Goal: Task Accomplishment & Management: Complete application form

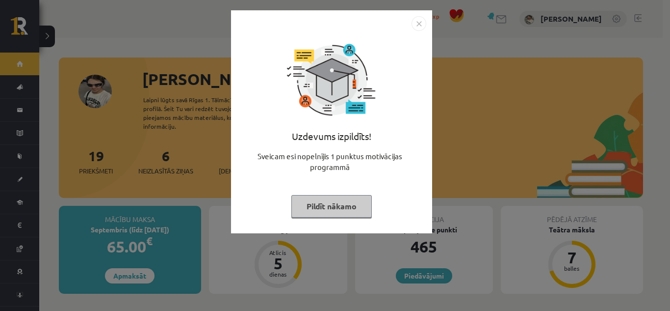
click at [317, 206] on button "Pildīt nākamo" at bounding box center [331, 206] width 80 height 23
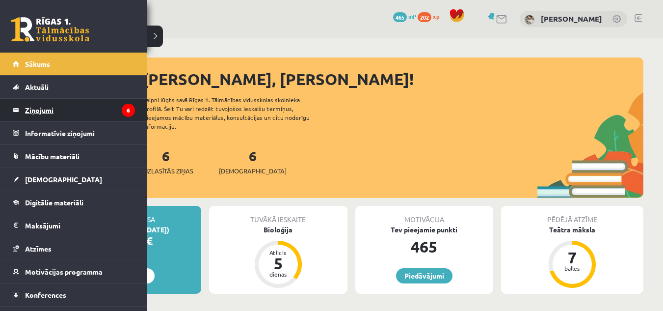
click at [48, 106] on legend "Ziņojumi 6" at bounding box center [80, 110] width 110 height 23
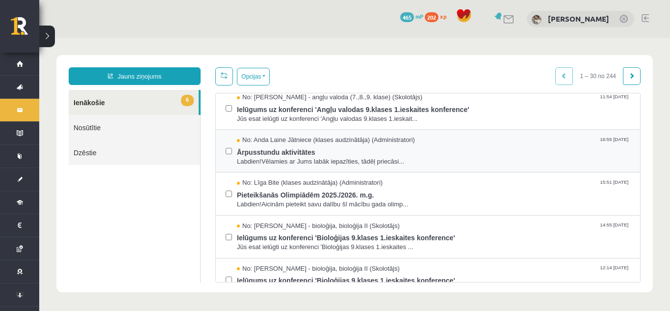
scroll to position [98, 0]
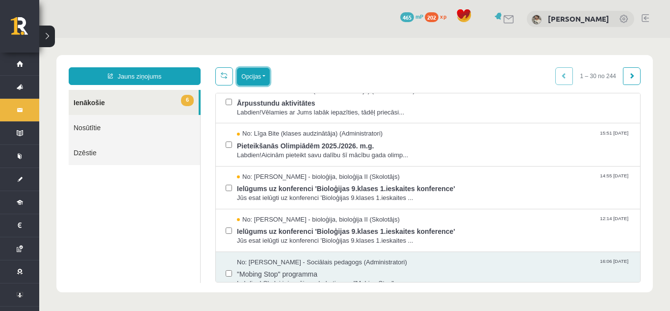
click at [240, 73] on button "Opcijas" at bounding box center [253, 77] width 33 height 18
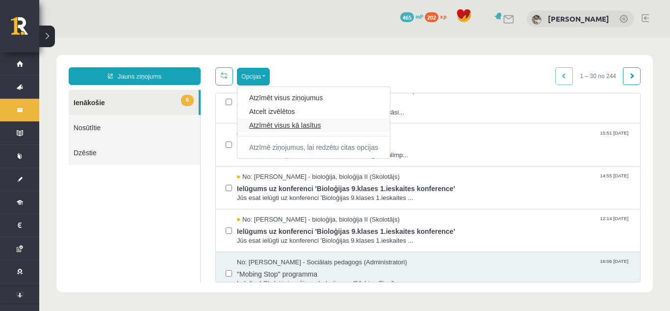
click at [298, 121] on link "Atzīmēt visus kā lasītus" at bounding box center [313, 125] width 129 height 10
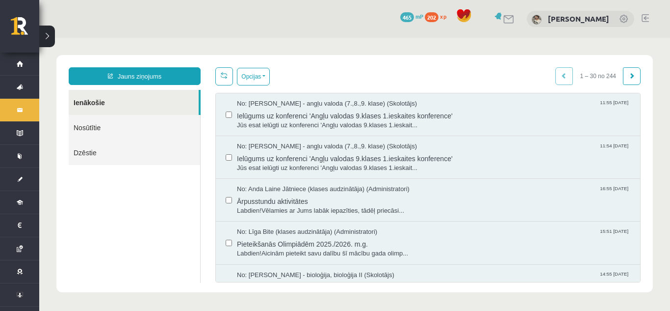
scroll to position [0, 0]
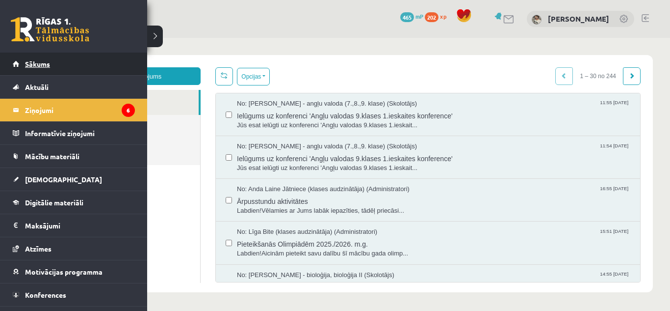
click at [22, 64] on link "Sākums" at bounding box center [74, 64] width 122 height 23
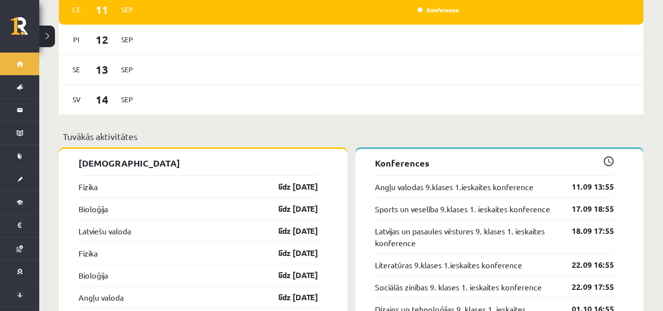
scroll to position [932, 0]
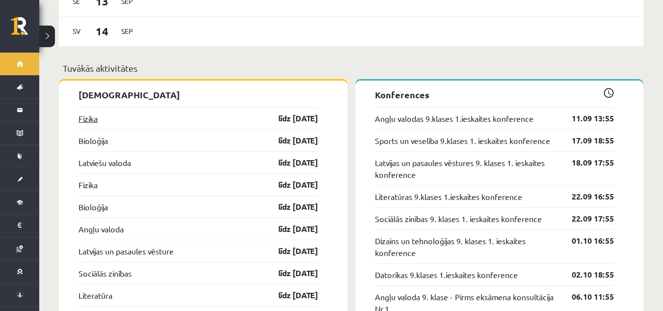
click at [96, 112] on link "Fizika" at bounding box center [88, 118] width 19 height 12
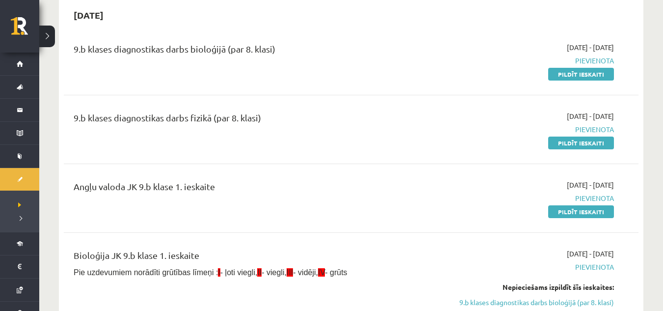
scroll to position [49, 0]
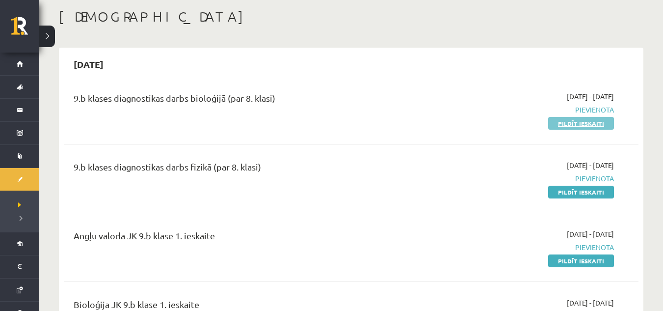
click at [581, 119] on link "Pildīt ieskaiti" at bounding box center [581, 123] width 66 height 13
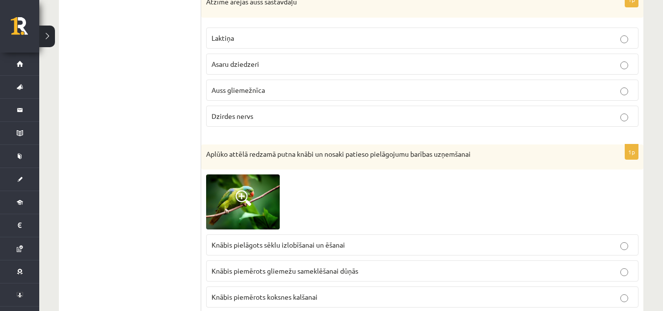
scroll to position [981, 0]
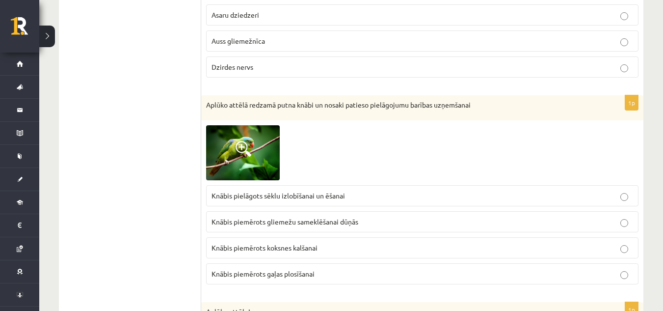
click at [245, 134] on img at bounding box center [243, 152] width 74 height 55
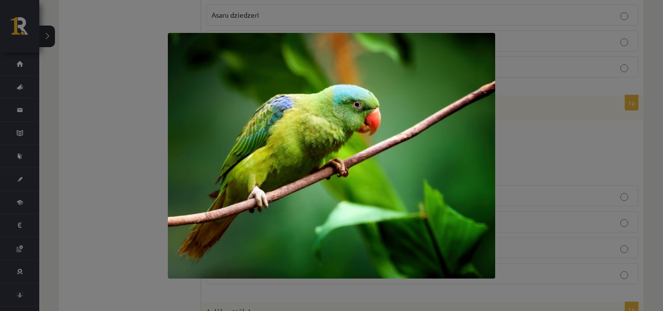
click at [604, 131] on div at bounding box center [331, 155] width 663 height 311
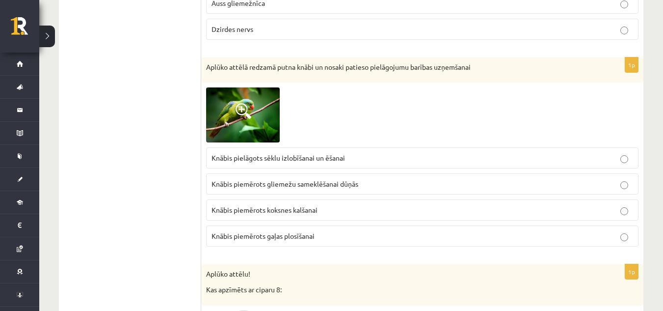
scroll to position [1042, 0]
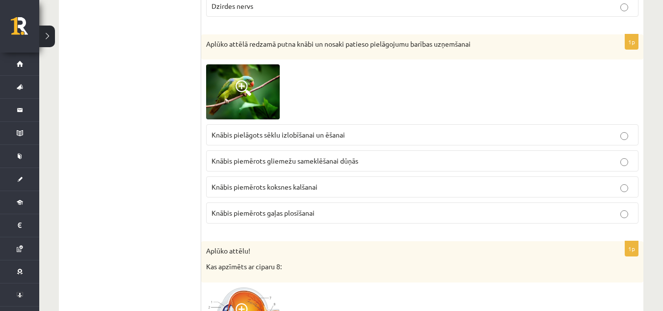
click at [359, 132] on p "Knābis pielāgots sēklu izlobīšanai un ēšanai" at bounding box center [421, 135] width 421 height 10
click at [426, 133] on p "Knābis pielāgots sēklu izlobīšanai un ēšanai" at bounding box center [421, 135] width 421 height 10
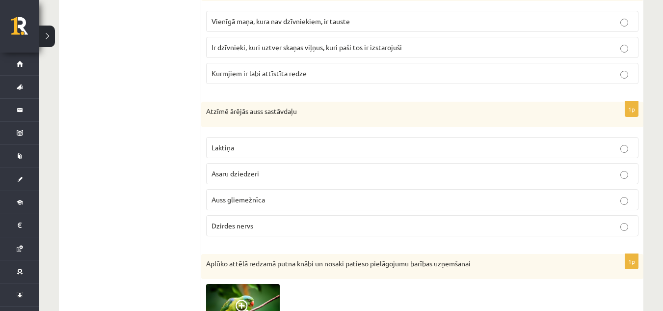
scroll to position [993, 0]
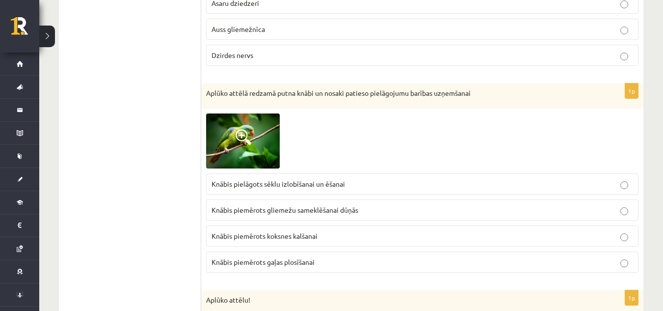
click at [629, 183] on p "Knābis pielāgots sēklu izlobīšanai un ēšanai" at bounding box center [421, 184] width 421 height 10
click at [602, 178] on label "Knābis pielāgots sēklu izlobīšanai un ēšanai" at bounding box center [422, 183] width 432 height 21
click at [599, 180] on p "Knābis pielāgots sēklu izlobīšanai un ēšanai" at bounding box center [421, 184] width 421 height 10
click at [627, 181] on label "Knābis pielāgots sēklu izlobīšanai un ēšanai" at bounding box center [422, 183] width 432 height 21
click at [632, 189] on p "Knābis pielāgots sēklu izlobīšanai un ēšanai" at bounding box center [421, 184] width 421 height 10
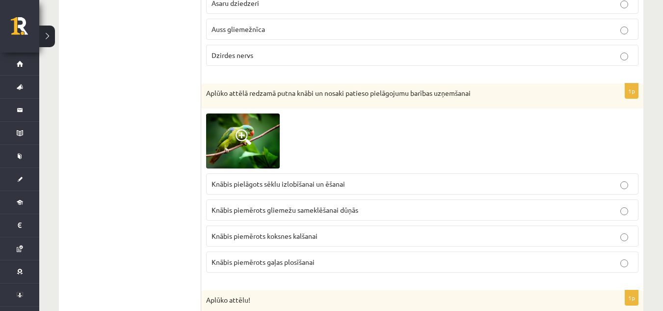
click at [624, 194] on label "Knābis pielāgots sēklu izlobīšanai un ēšanai" at bounding box center [422, 183] width 432 height 21
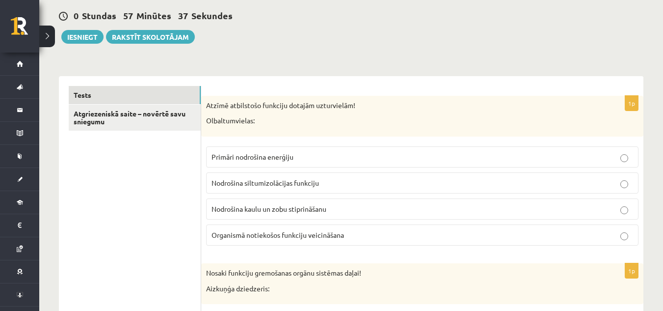
scroll to position [147, 0]
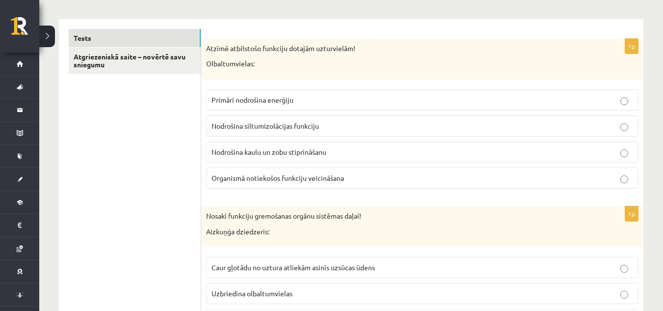
click at [354, 177] on p "Organismā notiekošos funkciju veicināšana" at bounding box center [421, 178] width 421 height 10
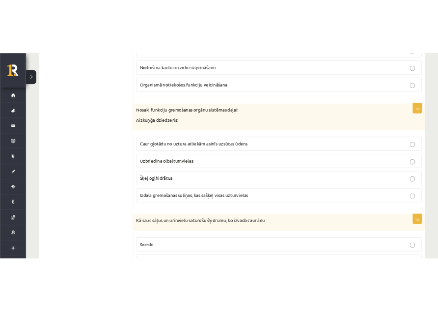
scroll to position [294, 0]
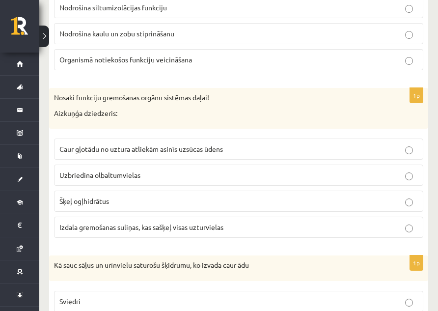
click at [416, 229] on p "Izdala gremošanas suliņas, kas sašķeļ visas uzturvielas" at bounding box center [238, 227] width 358 height 10
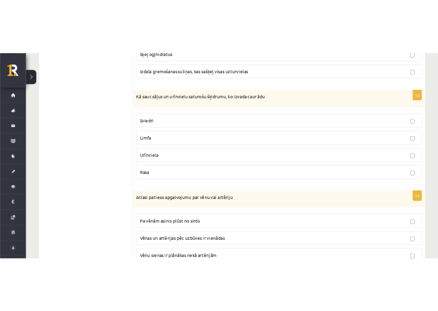
scroll to position [442, 0]
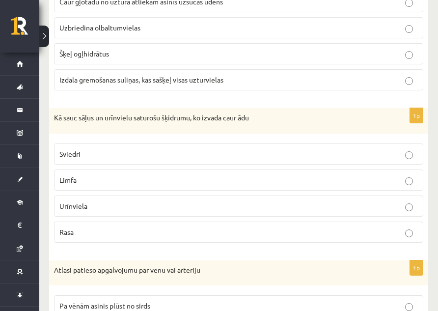
click at [413, 155] on label "Sviedri" at bounding box center [238, 153] width 369 height 21
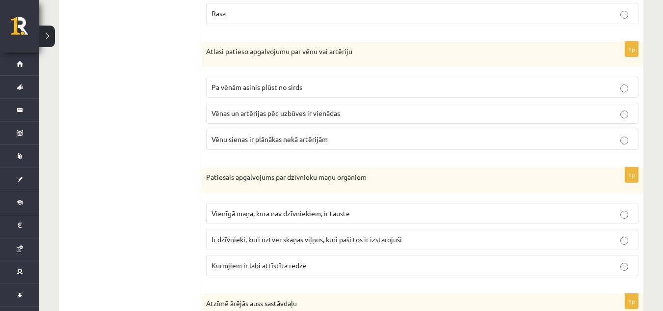
scroll to position [638, 0]
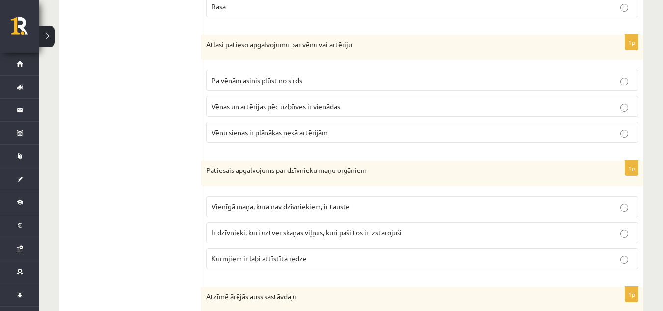
click at [285, 137] on p "Vēnu sienas ir plānākas nekā artērijām" at bounding box center [421, 132] width 421 height 10
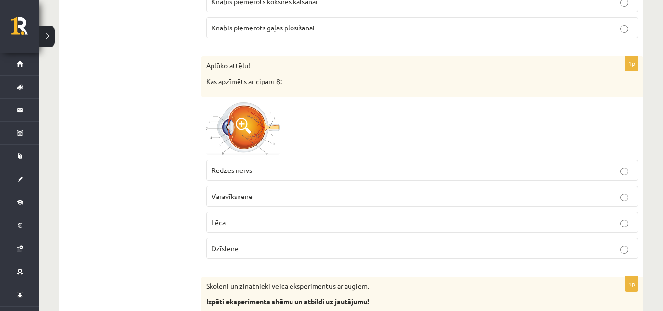
scroll to position [1227, 0]
click at [242, 123] on span at bounding box center [244, 126] width 16 height 16
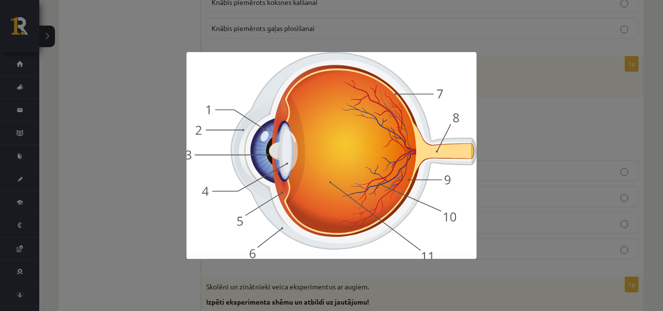
click at [176, 116] on div at bounding box center [331, 155] width 663 height 311
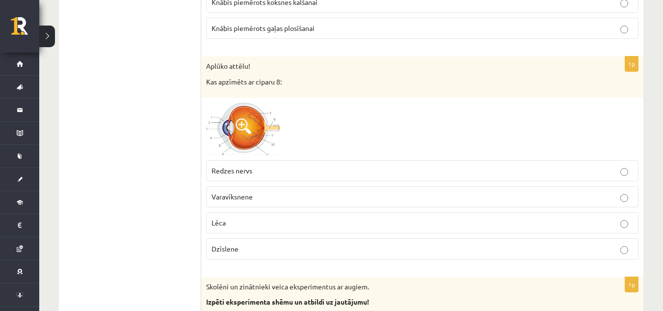
click at [252, 133] on img at bounding box center [243, 129] width 74 height 53
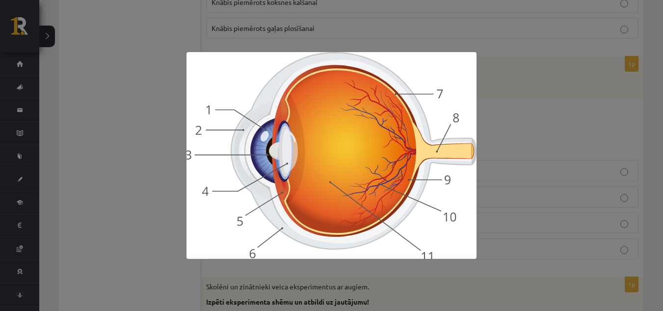
click at [508, 119] on div at bounding box center [331, 155] width 663 height 311
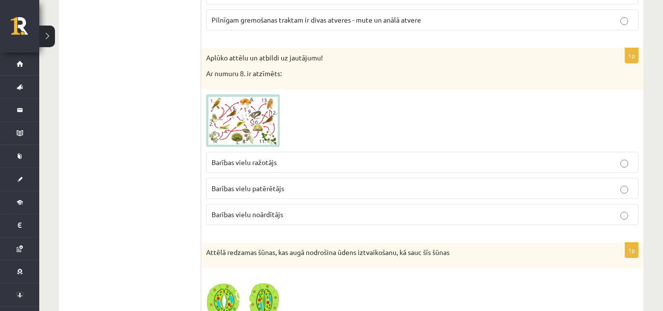
scroll to position [2012, 0]
drag, startPoint x: 269, startPoint y: 131, endPoint x: 253, endPoint y: 126, distance: 16.5
click at [253, 126] on img at bounding box center [243, 120] width 74 height 53
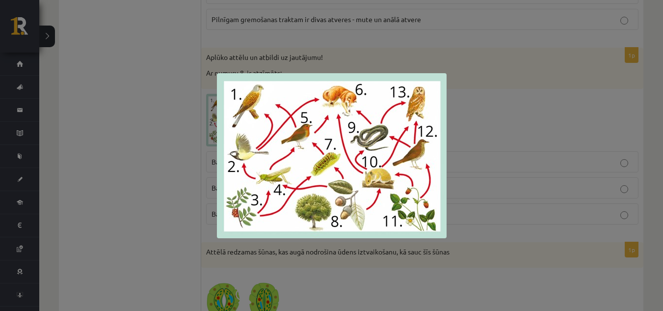
click at [456, 182] on div at bounding box center [331, 155] width 663 height 311
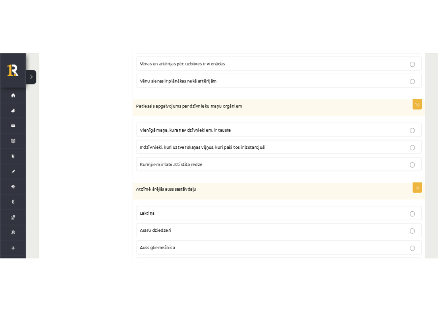
scroll to position [736, 0]
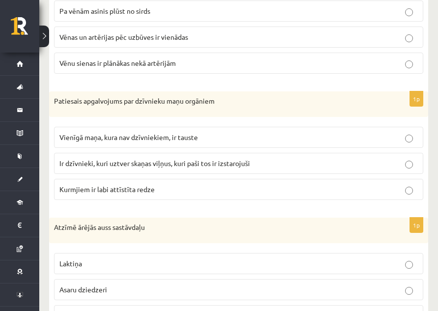
click at [274, 168] on p "Ir dzīvnieki, kuri uztver skaņas viļņus, kuri paši tos ir izstarojuši" at bounding box center [238, 163] width 358 height 10
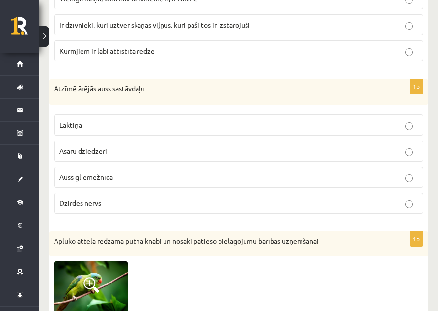
scroll to position [883, 0]
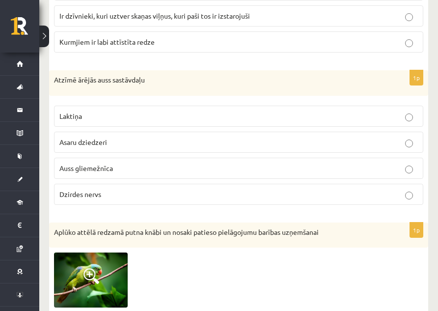
click at [283, 171] on p "Auss gliemežnīca" at bounding box center [238, 168] width 358 height 10
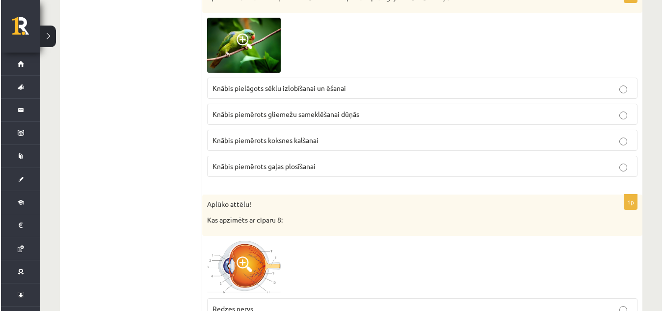
scroll to position [1227, 0]
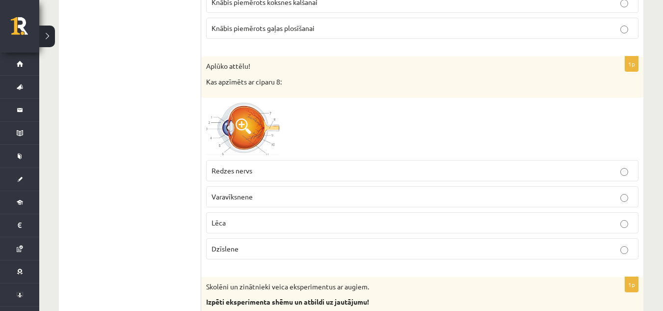
click at [234, 134] on img at bounding box center [243, 129] width 74 height 53
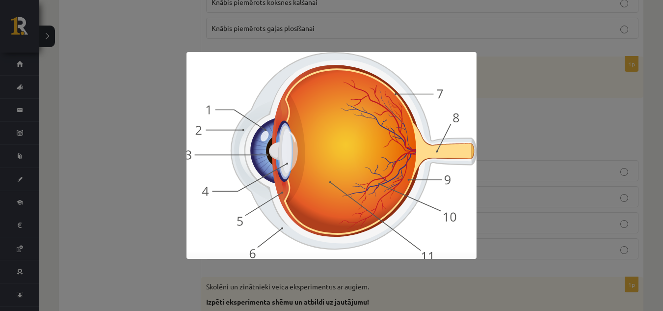
click at [512, 119] on div at bounding box center [331, 155] width 663 height 311
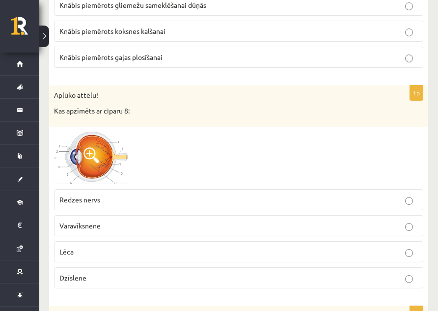
click at [253, 202] on p "Redzes nervs" at bounding box center [238, 199] width 358 height 10
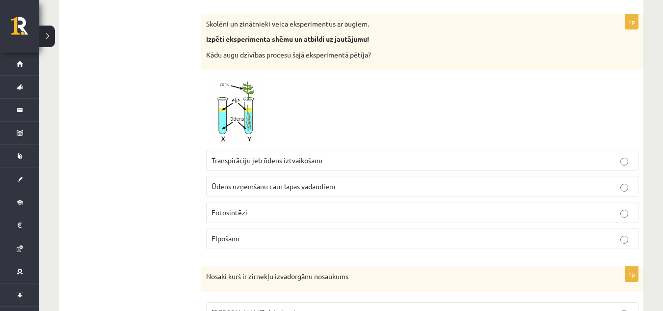
scroll to position [1472, 0]
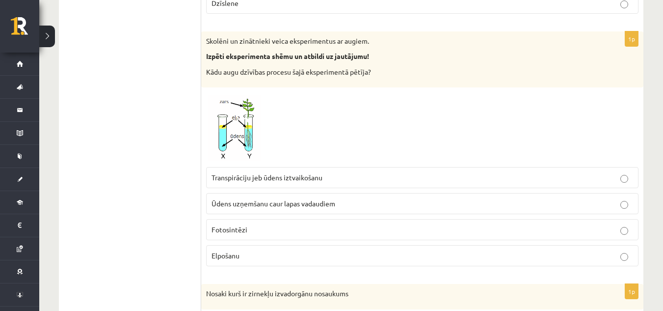
click at [225, 170] on label "Transpirāciju jeb ūdens iztvaikošanu" at bounding box center [422, 177] width 432 height 21
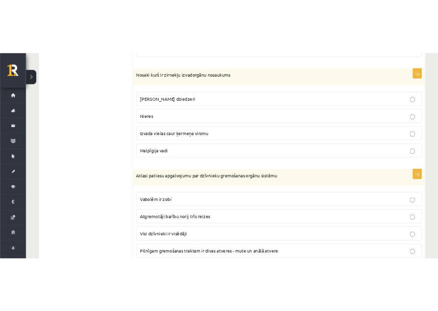
scroll to position [1717, 0]
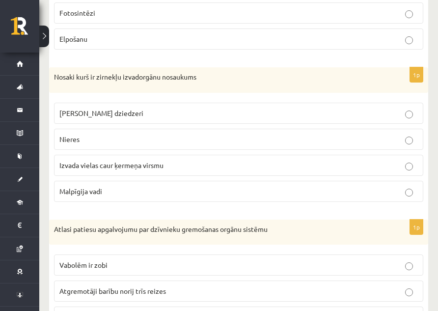
click at [184, 187] on p "Malpīgija vadi" at bounding box center [238, 191] width 358 height 10
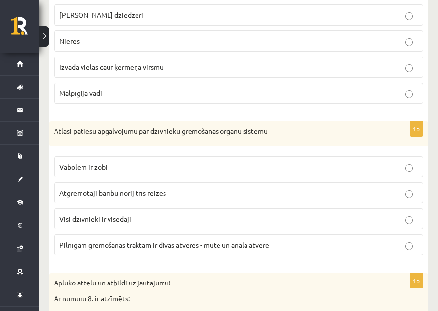
scroll to position [1865, 0]
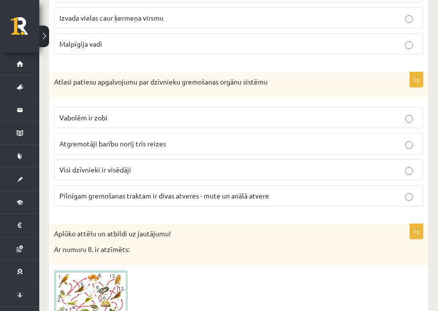
click at [317, 198] on p "Pilnīgam gremošanas traktam ir divas atveres - mute un anālā atvere" at bounding box center [238, 195] width 358 height 10
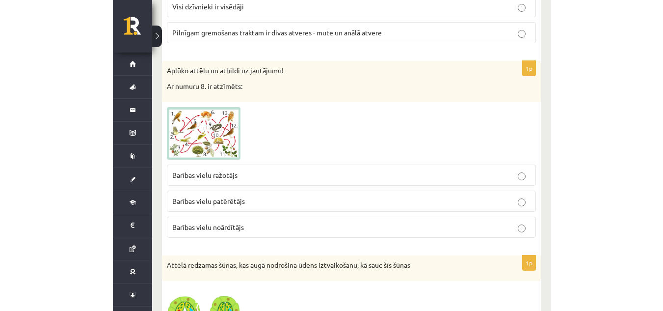
scroll to position [2061, 0]
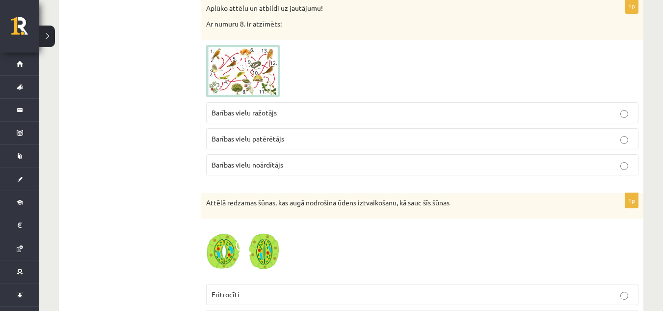
click at [357, 109] on p "Barības vielu ražotājs" at bounding box center [421, 112] width 421 height 10
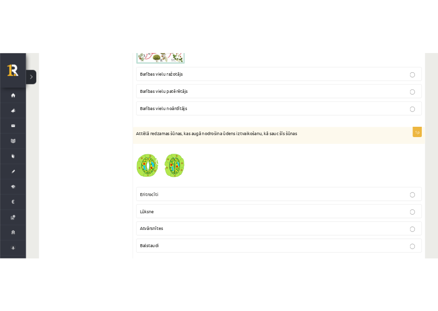
scroll to position [2159, 0]
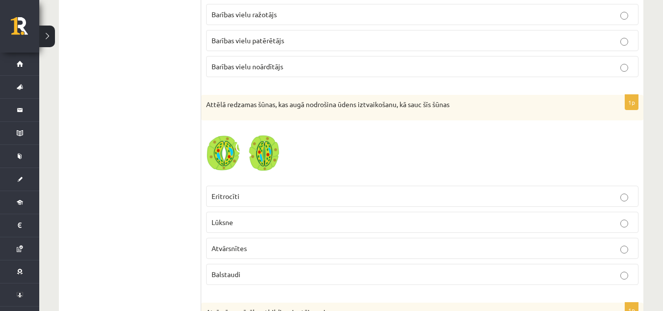
click at [274, 154] on img at bounding box center [243, 152] width 74 height 55
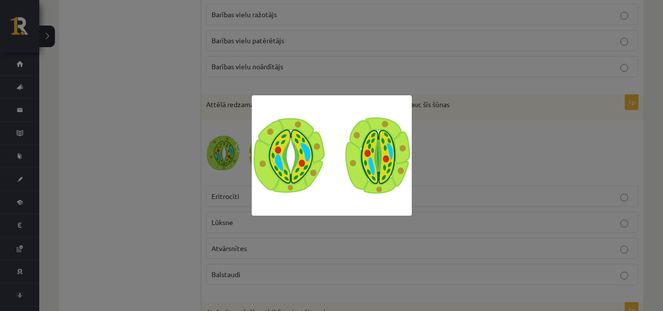
click at [406, 149] on img at bounding box center [332, 155] width 160 height 120
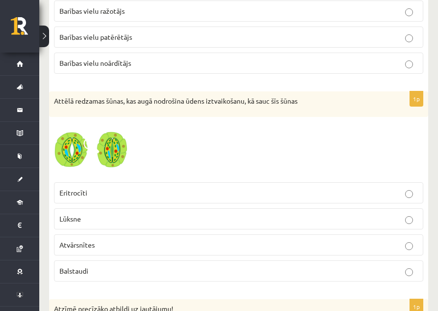
scroll to position [2257, 0]
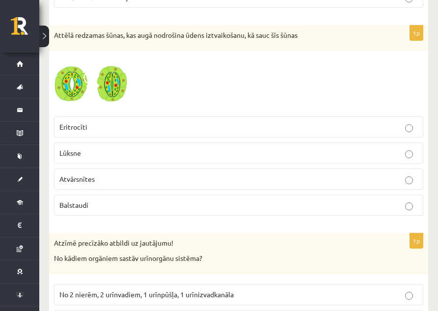
click at [232, 181] on p "Atvārsnītes" at bounding box center [238, 179] width 358 height 10
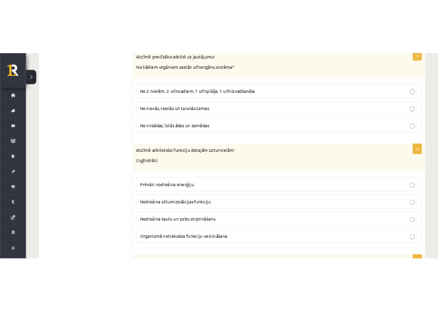
scroll to position [2416, 0]
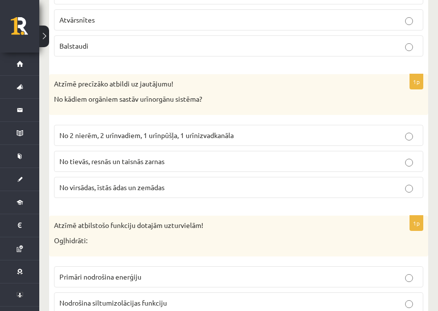
click at [205, 133] on span "No 2 nierēm, 2 urīnvadiem, 1 urīnpūšļa, 1 urīnizvadkanāla" at bounding box center [146, 135] width 174 height 9
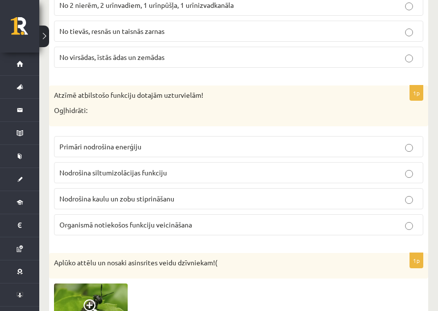
scroll to position [2563, 0]
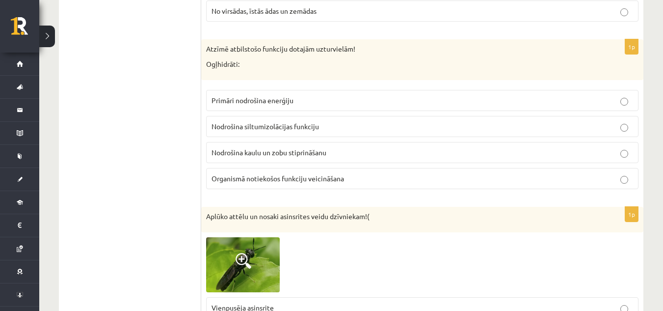
drag, startPoint x: 437, startPoint y: 25, endPoint x: 434, endPoint y: 253, distance: 228.2
click at [434, 253] on div at bounding box center [422, 264] width 432 height 55
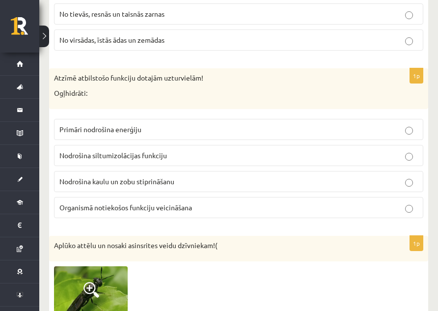
click at [214, 121] on label "Primāri nodrošina enerģiju" at bounding box center [238, 129] width 369 height 21
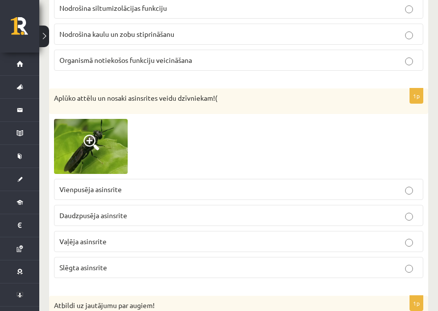
scroll to position [2760, 0]
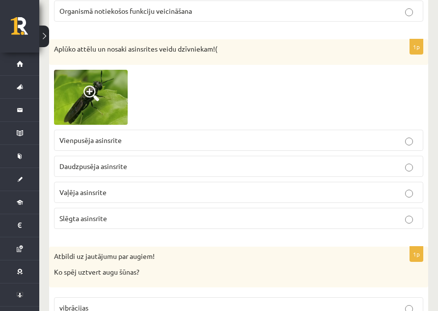
click at [310, 194] on p "Vaļēja asinsrite" at bounding box center [238, 192] width 358 height 10
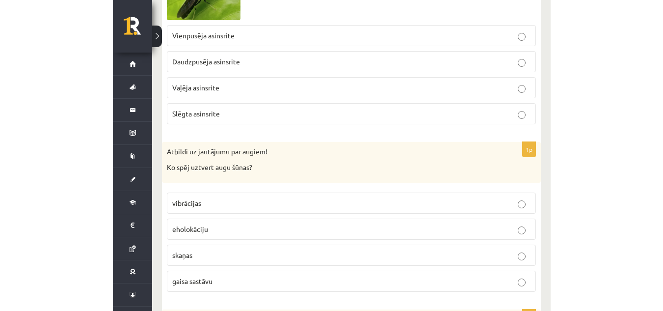
scroll to position [2956, 0]
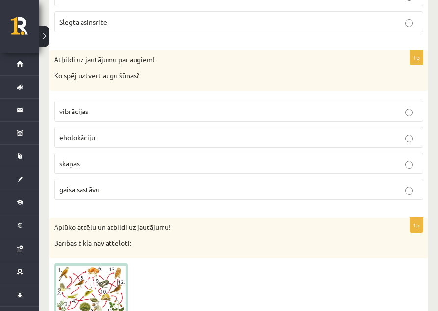
drag, startPoint x: 119, startPoint y: 191, endPoint x: 131, endPoint y: 179, distance: 17.0
click at [123, 192] on p "gaisa sastāvu" at bounding box center [238, 189] width 358 height 10
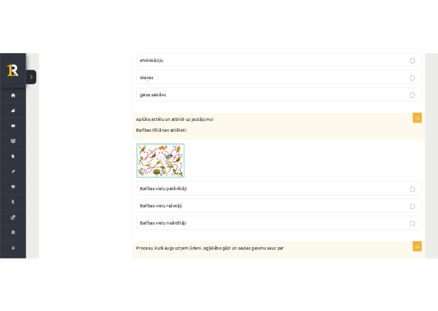
scroll to position [3103, 0]
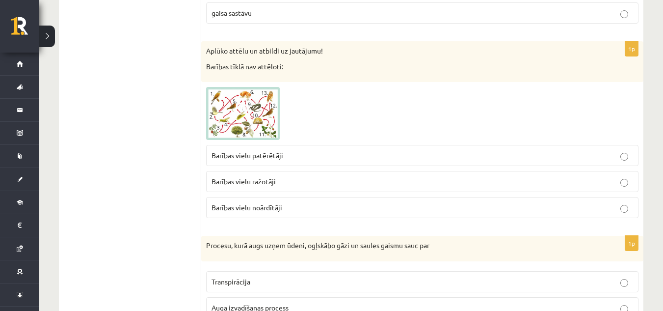
click at [237, 107] on span at bounding box center [244, 111] width 16 height 16
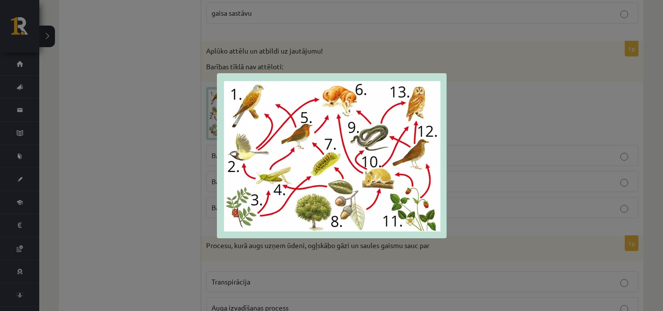
click at [288, 35] on div at bounding box center [331, 155] width 663 height 311
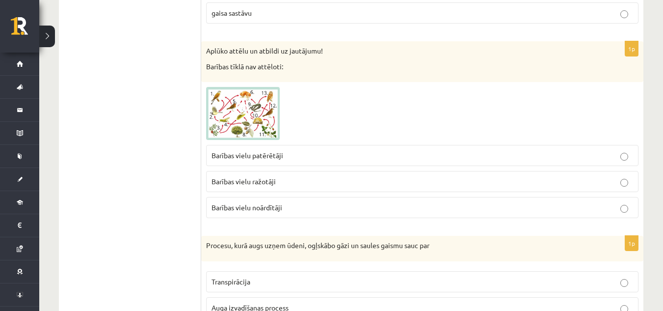
click at [240, 102] on img at bounding box center [243, 113] width 74 height 53
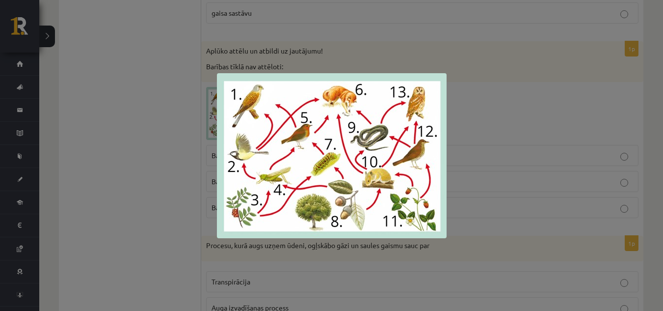
click at [529, 115] on div at bounding box center [331, 155] width 663 height 311
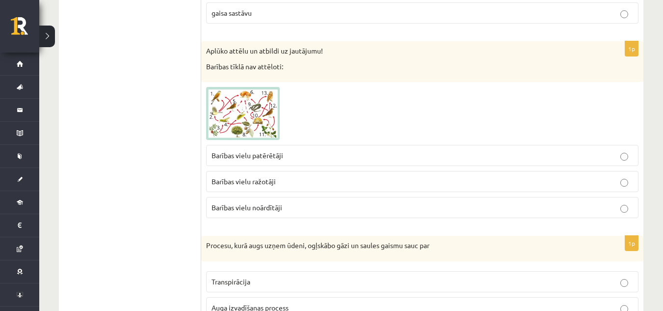
click at [244, 111] on span at bounding box center [244, 111] width 16 height 16
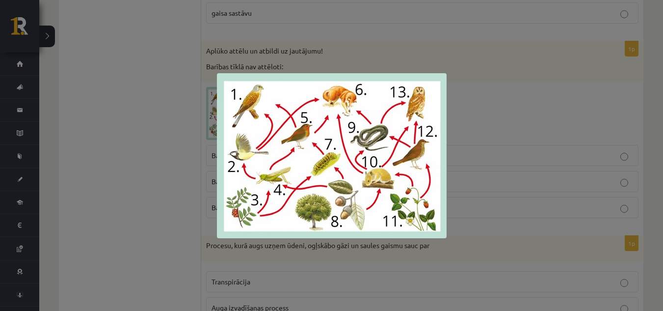
click at [553, 93] on div at bounding box center [331, 155] width 663 height 311
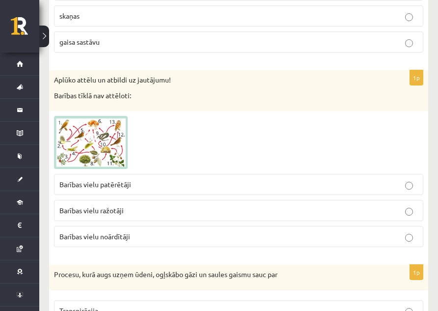
click at [331, 233] on p "Barības vielu noārdītāji" at bounding box center [238, 236] width 358 height 10
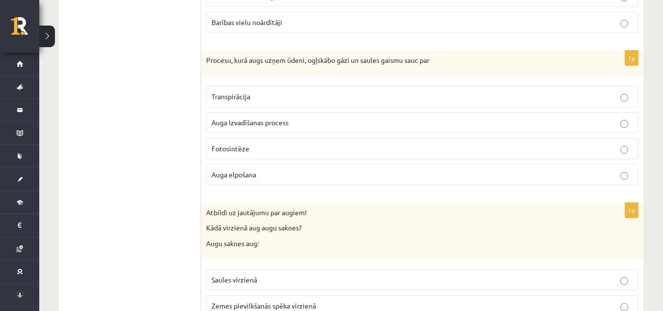
scroll to position [3299, 0]
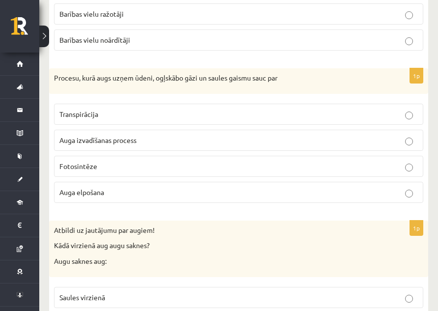
click at [410, 172] on label "Fotosintēze" at bounding box center [238, 166] width 369 height 21
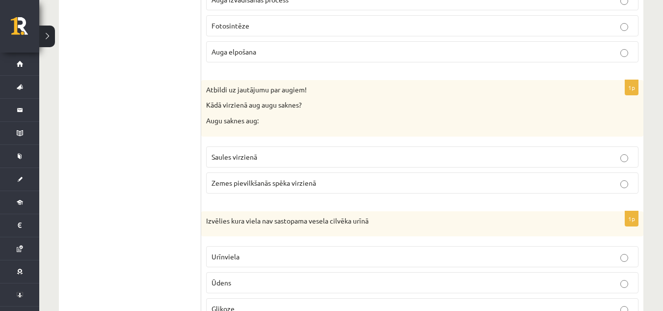
scroll to position [3447, 0]
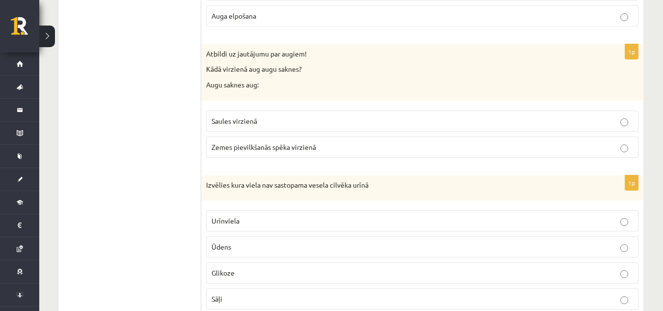
drag, startPoint x: 390, startPoint y: 142, endPoint x: 383, endPoint y: 139, distance: 7.5
click at [389, 142] on p "Zemes pievilkšanās spēka virzienā" at bounding box center [421, 147] width 421 height 10
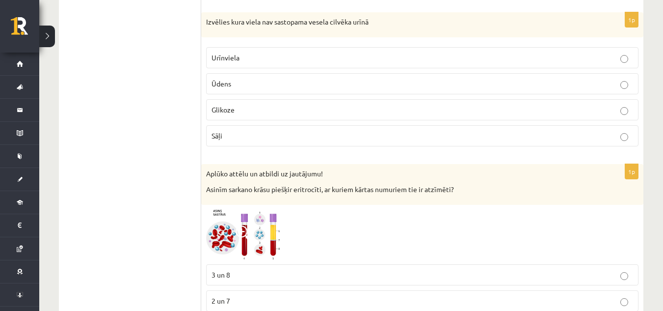
scroll to position [3594, 0]
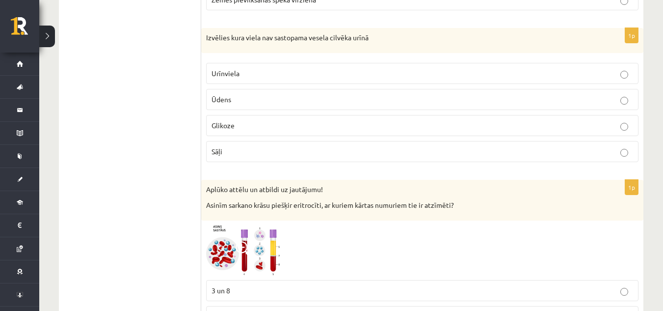
click at [214, 131] on p "Glikoze" at bounding box center [421, 125] width 421 height 10
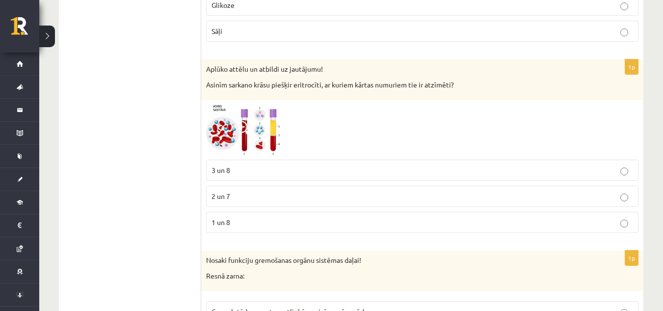
scroll to position [3692, 0]
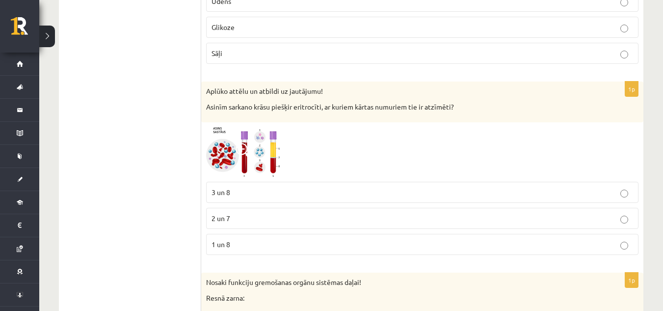
click at [226, 141] on img at bounding box center [243, 152] width 74 height 50
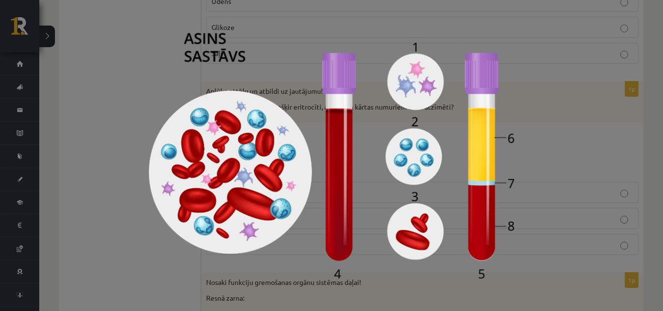
click at [166, 75] on img at bounding box center [332, 155] width 366 height 245
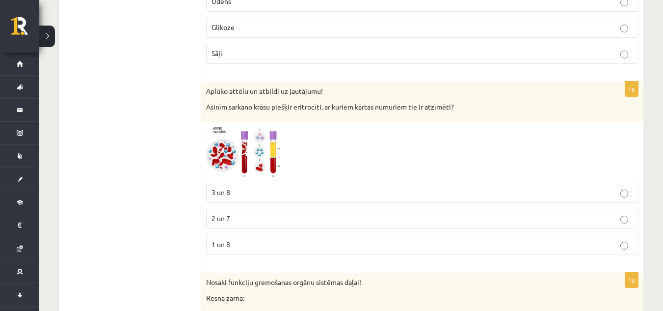
click at [284, 157] on div at bounding box center [422, 152] width 432 height 50
click at [276, 158] on img at bounding box center [243, 152] width 74 height 50
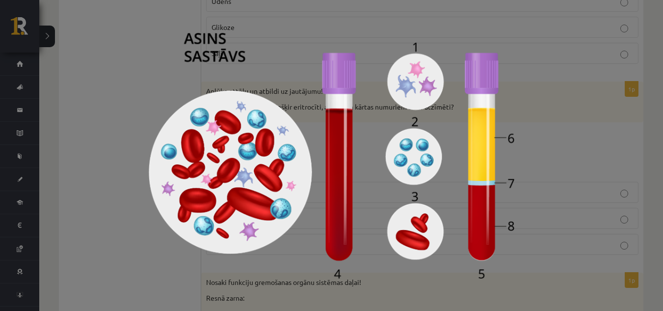
click at [369, 187] on img at bounding box center [332, 155] width 366 height 245
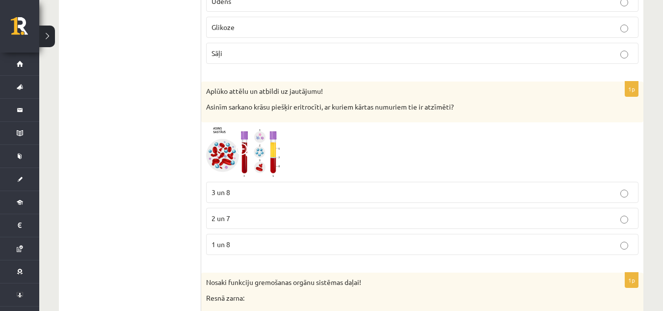
click at [266, 154] on img at bounding box center [243, 152] width 74 height 50
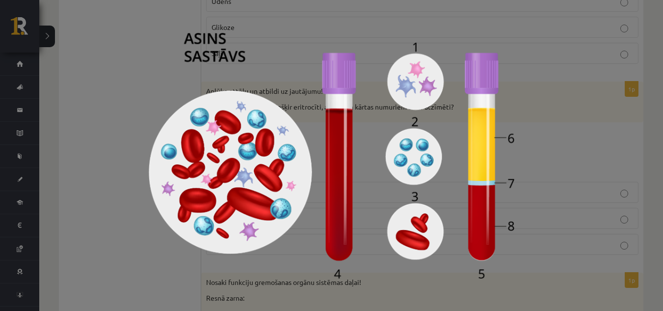
click at [290, 60] on img at bounding box center [332, 155] width 366 height 245
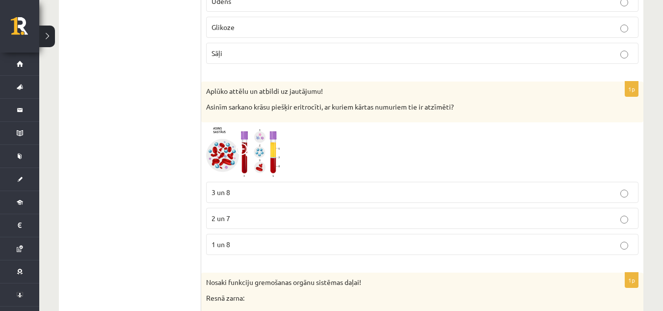
click at [272, 243] on p "1 un 8" at bounding box center [421, 244] width 421 height 10
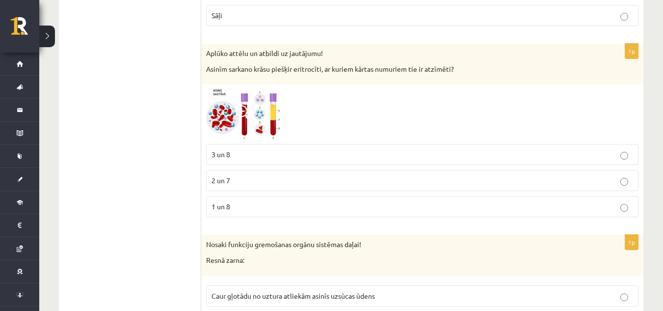
scroll to position [3741, 0]
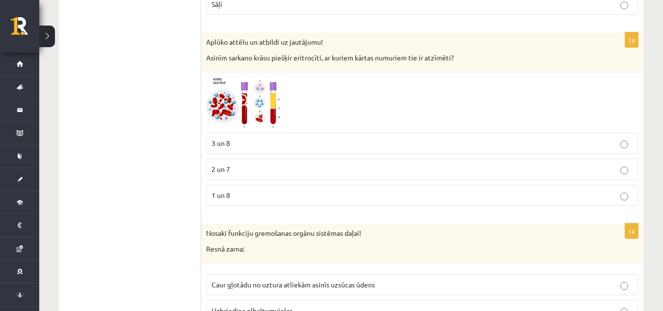
click at [243, 125] on img at bounding box center [243, 103] width 74 height 50
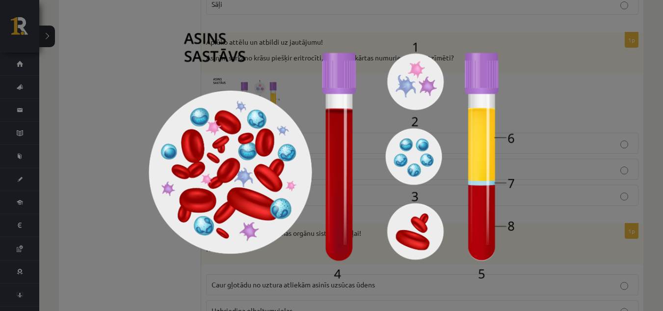
click at [123, 52] on div at bounding box center [331, 155] width 663 height 311
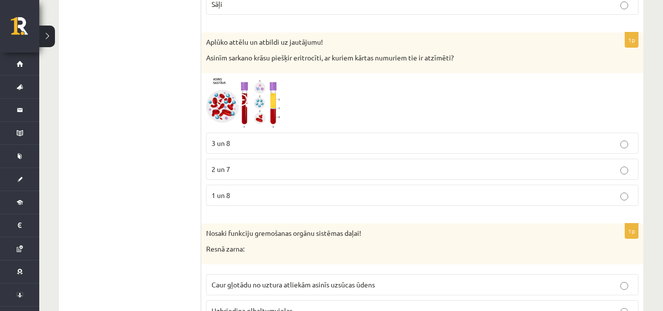
click at [245, 103] on span at bounding box center [244, 102] width 16 height 16
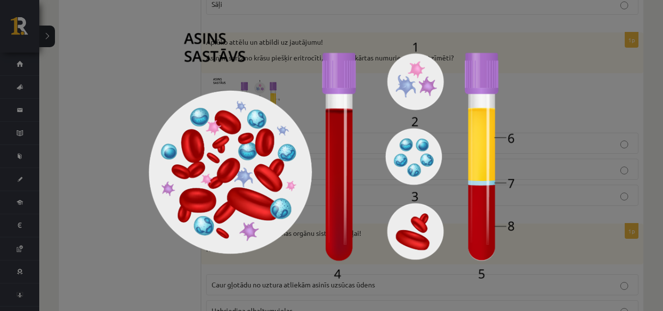
click at [148, 60] on div at bounding box center [331, 155] width 663 height 311
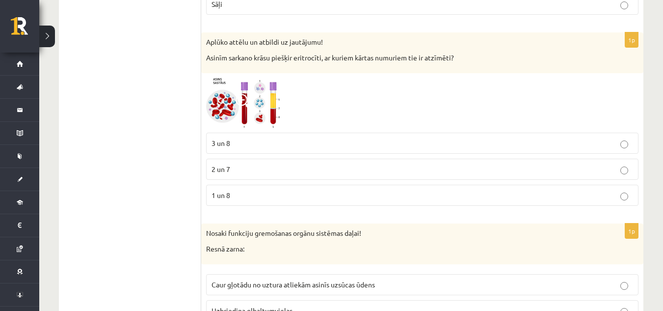
click at [236, 110] on img at bounding box center [243, 103] width 74 height 50
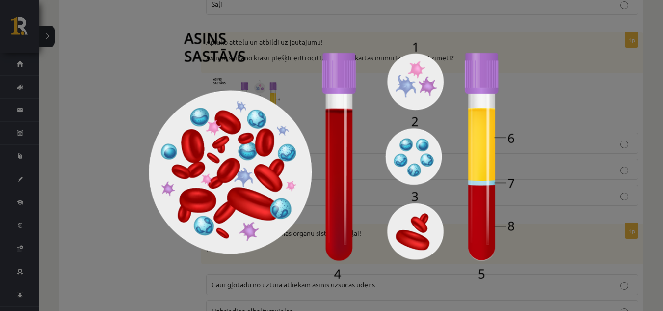
click at [161, 95] on img at bounding box center [332, 155] width 366 height 245
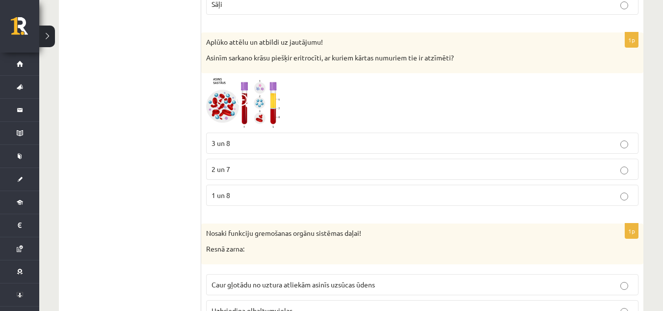
click at [243, 106] on span at bounding box center [244, 102] width 16 height 16
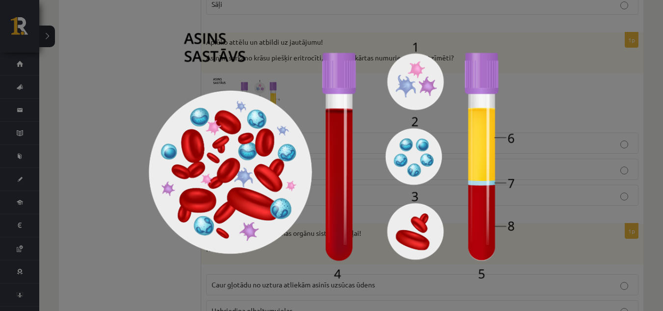
click at [33, 107] on div at bounding box center [331, 155] width 663 height 311
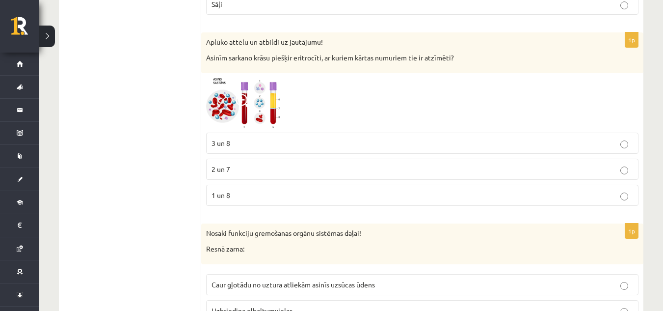
click at [233, 112] on img at bounding box center [243, 103] width 74 height 50
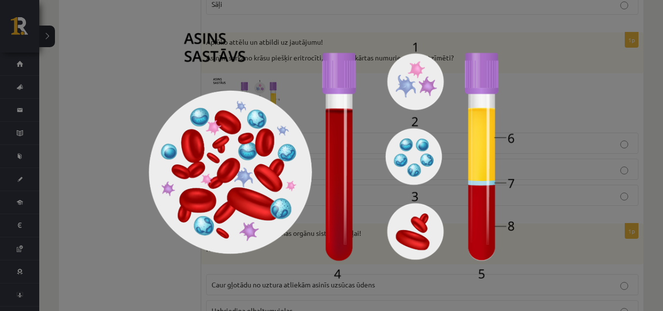
click at [237, 58] on img at bounding box center [332, 155] width 366 height 245
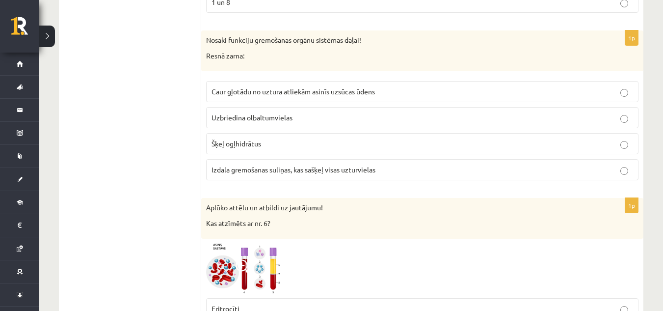
scroll to position [3937, 0]
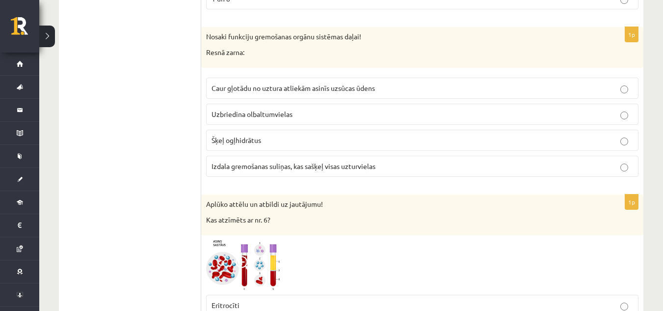
click at [244, 90] on span "Caur gļotādu no uztura atliekām asinīs uzsūcas ūdens" at bounding box center [292, 87] width 163 height 9
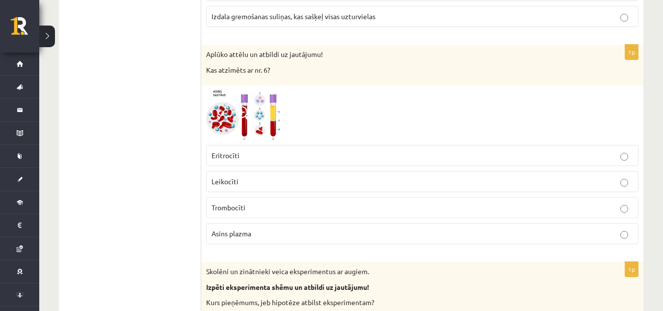
scroll to position [4084, 0]
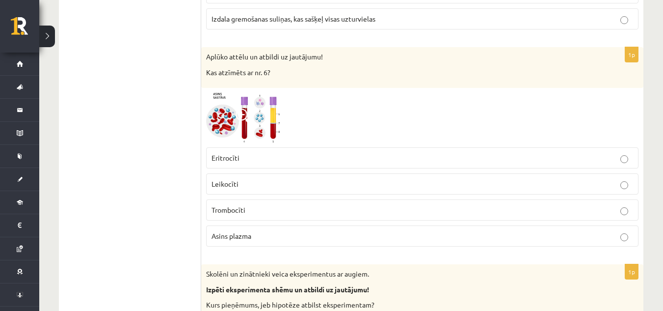
click at [252, 117] on img at bounding box center [243, 118] width 74 height 50
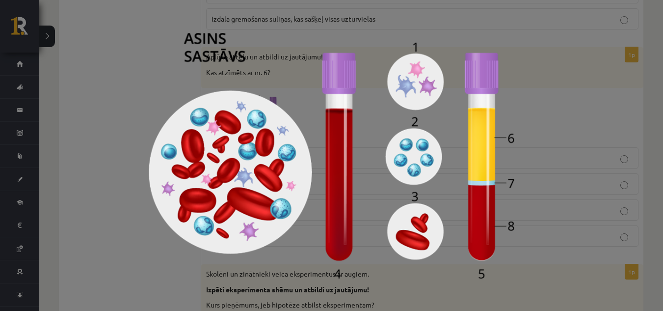
click at [563, 96] on div at bounding box center [331, 155] width 663 height 311
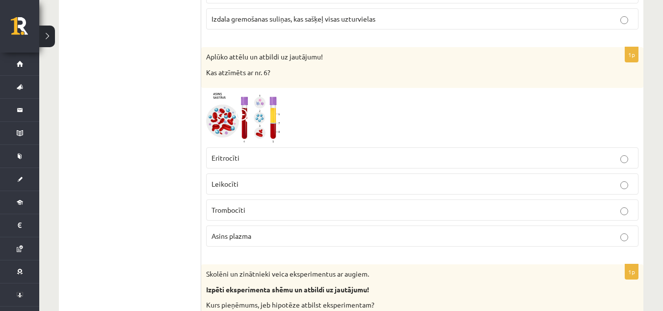
click at [245, 117] on span at bounding box center [244, 116] width 16 height 16
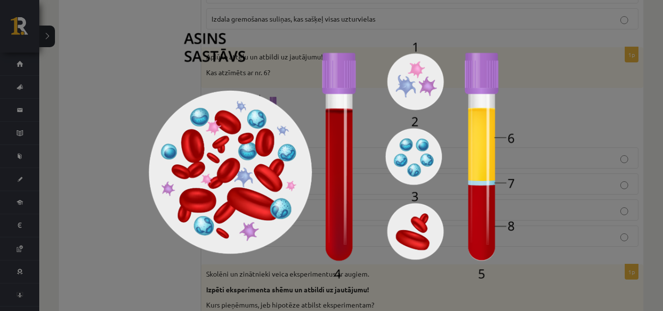
click at [558, 110] on div at bounding box center [331, 155] width 663 height 311
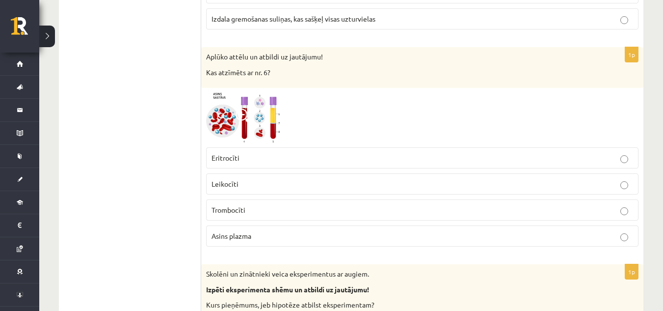
click at [262, 238] on p "Asins plazma" at bounding box center [421, 236] width 421 height 10
click at [249, 116] on span at bounding box center [244, 116] width 16 height 16
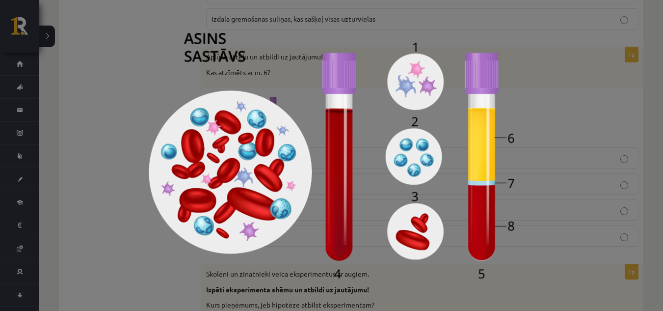
click at [557, 144] on div at bounding box center [331, 155] width 663 height 311
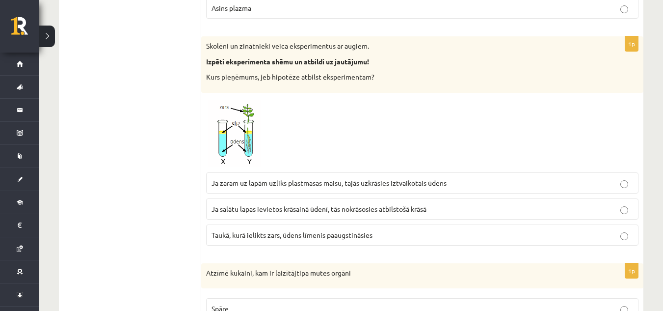
scroll to position [4330, 0]
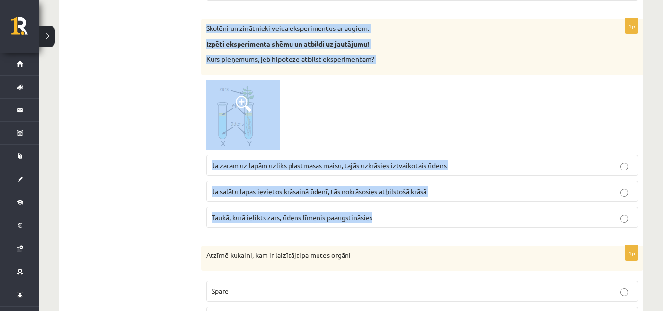
drag, startPoint x: 204, startPoint y: 26, endPoint x: 411, endPoint y: 155, distance: 243.5
click at [377, 208] on div "1p Skolēni un zinātnieki veica eksperimentus ar augiem. Izpēti eksperimenta shē…" at bounding box center [422, 127] width 442 height 217
click at [416, 117] on div at bounding box center [422, 115] width 432 height 70
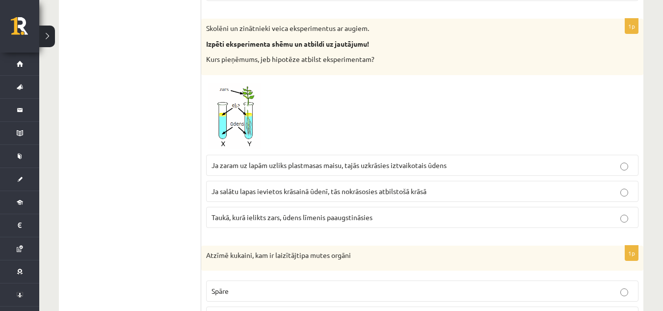
click at [369, 216] on span "Taukā, kurā ielikts zars, ūdens līmenis paaugstināsies" at bounding box center [291, 216] width 161 height 9
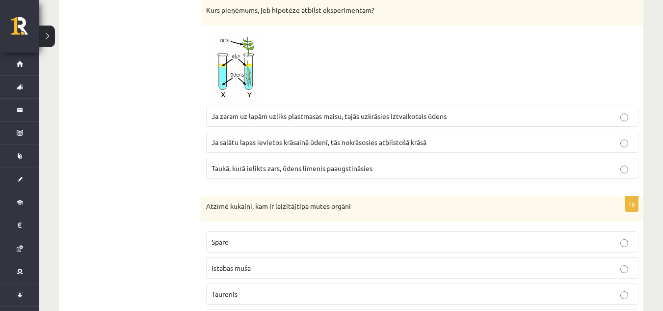
click at [433, 170] on p "Taukā, kurā ielikts zars, ūdens līmenis paaugstināsies" at bounding box center [421, 168] width 421 height 10
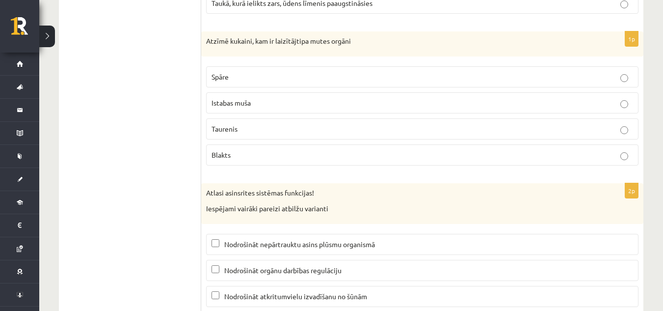
scroll to position [4526, 0]
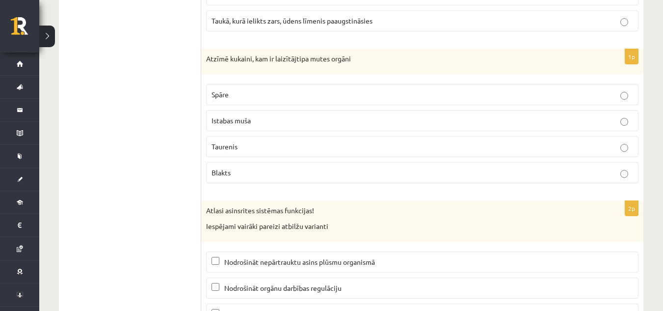
drag, startPoint x: 607, startPoint y: 120, endPoint x: 612, endPoint y: 123, distance: 5.3
click at [612, 123] on p "Istabas muša" at bounding box center [421, 120] width 421 height 10
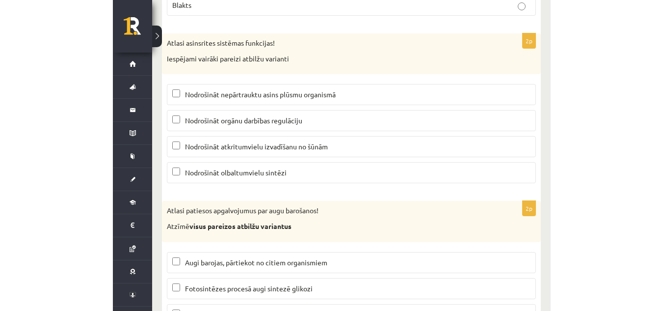
scroll to position [4693, 0]
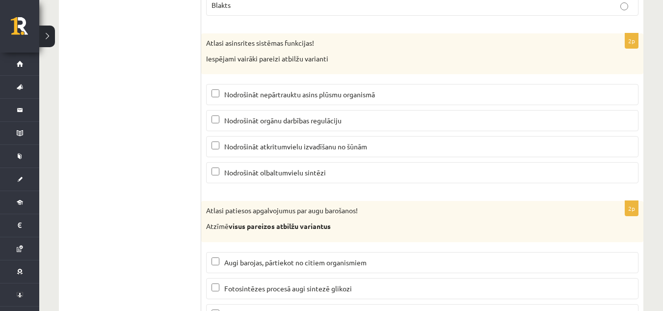
click at [211, 144] on label "Nodrošināt atkritumvielu izvadīšanu no šūnām" at bounding box center [422, 146] width 432 height 21
click at [216, 115] on label "Nodrošināt orgānu darbības regulāciju" at bounding box center [422, 120] width 432 height 21
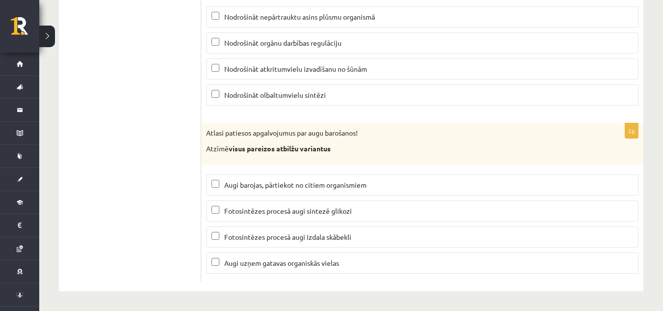
click at [387, 214] on p "Fotosintēzes procesā augi sintezē glikozi" at bounding box center [421, 211] width 421 height 10
click at [388, 237] on p "Fotosintēzes procesā augi izdala skābekli" at bounding box center [421, 237] width 421 height 10
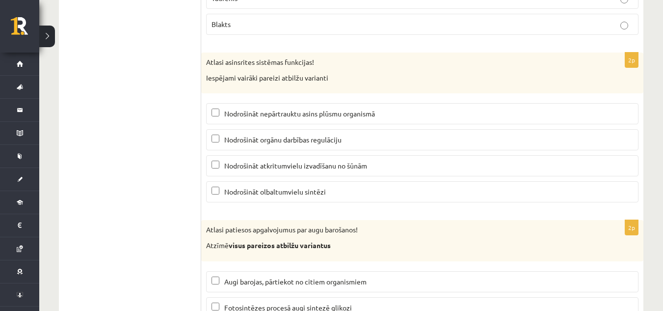
scroll to position [4673, 0]
click at [216, 145] on p "Nodrošināt orgānu darbības regulāciju" at bounding box center [421, 140] width 421 height 10
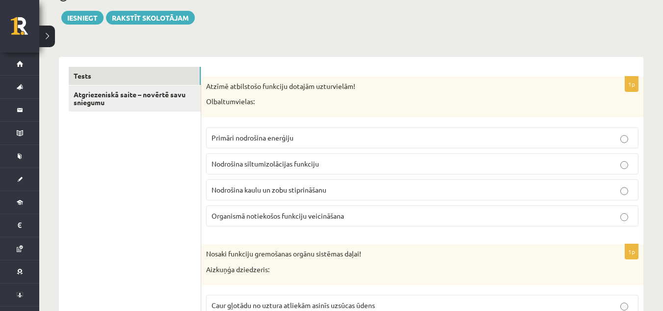
scroll to position [0, 0]
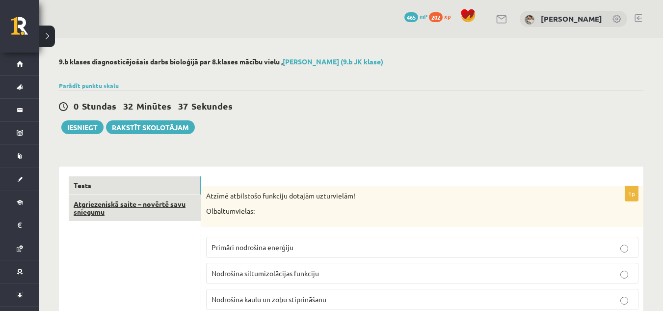
click at [126, 204] on link "Atgriezeniskā saite – novērtē savu sniegumu" at bounding box center [135, 208] width 132 height 26
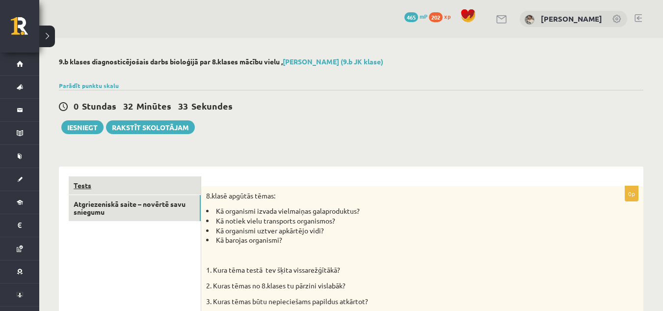
click at [108, 183] on link "Tests" at bounding box center [135, 185] width 132 height 18
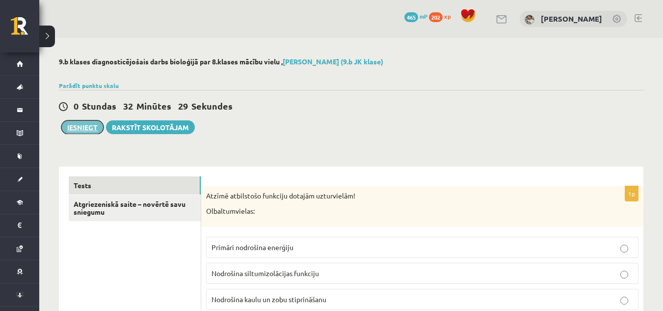
click at [94, 128] on button "Iesniegt" at bounding box center [82, 127] width 42 height 14
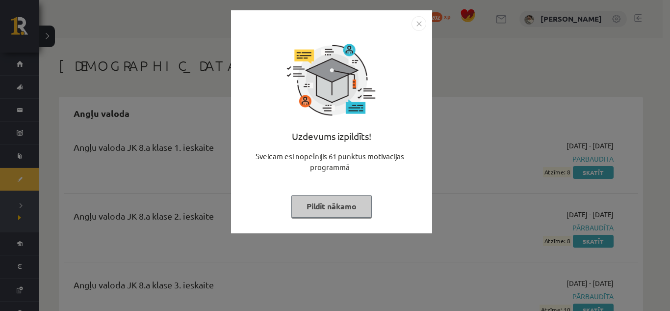
click at [361, 202] on button "Pildīt nākamo" at bounding box center [331, 206] width 80 height 23
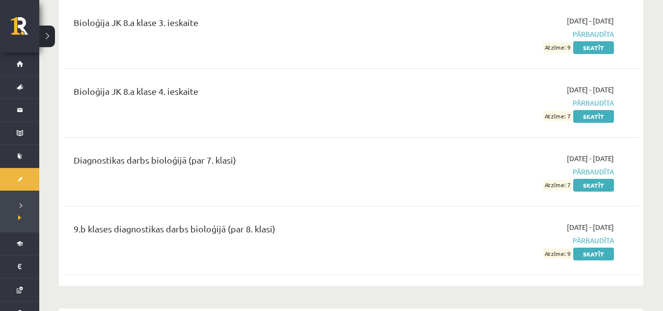
scroll to position [736, 0]
click at [610, 252] on link "Skatīt" at bounding box center [593, 253] width 41 height 13
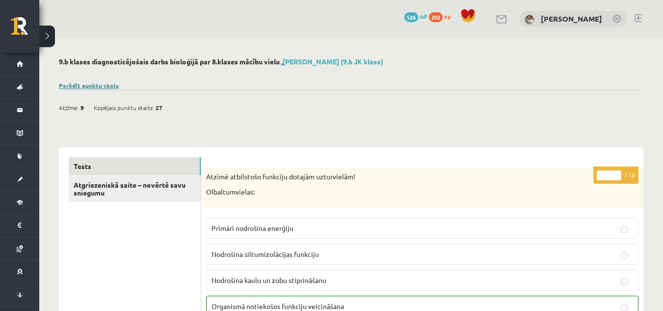
click at [108, 83] on link "Parādīt punktu skalu" at bounding box center [89, 85] width 60 height 8
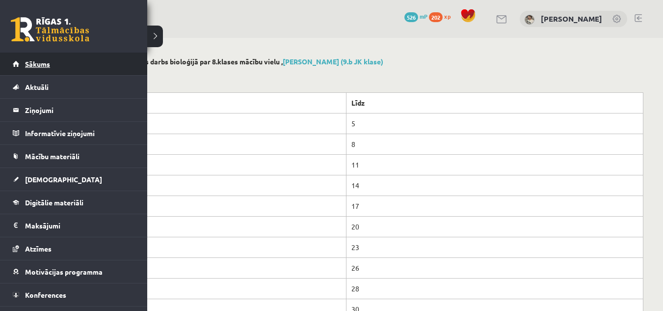
click at [28, 62] on span "Sākums" at bounding box center [37, 63] width 25 height 9
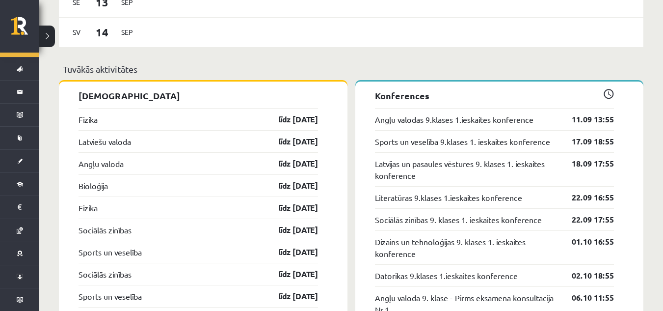
scroll to position [932, 0]
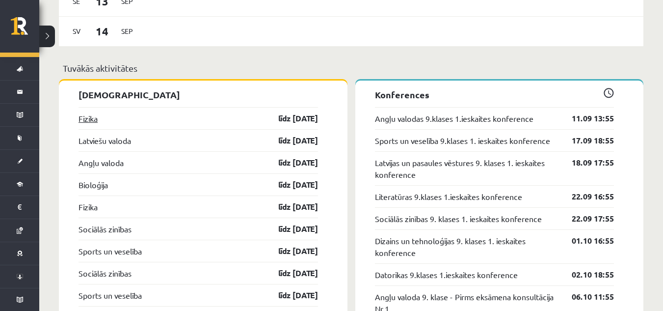
click at [88, 113] on link "Fizika" at bounding box center [88, 118] width 19 height 12
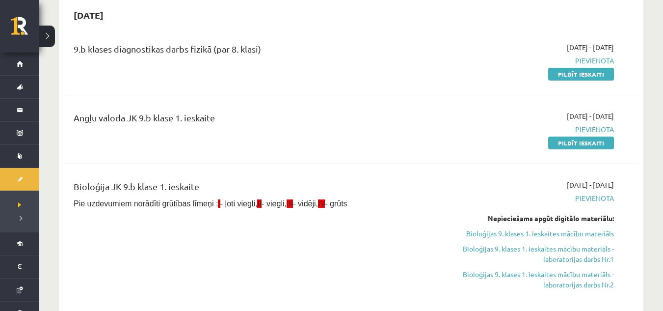
scroll to position [147, 0]
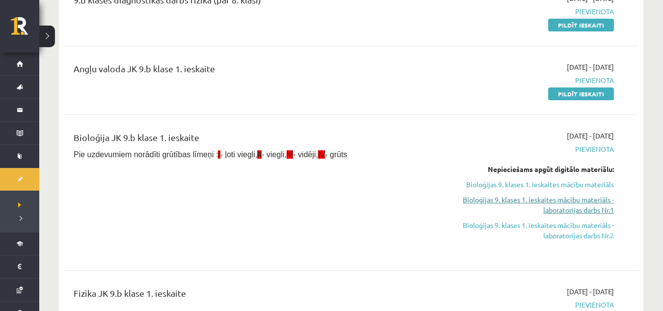
click at [574, 206] on link "Bioloģijas 9. klases 1. ieskaites mācību materiāls - laboratorijas darbs Nr.1" at bounding box center [529, 204] width 170 height 21
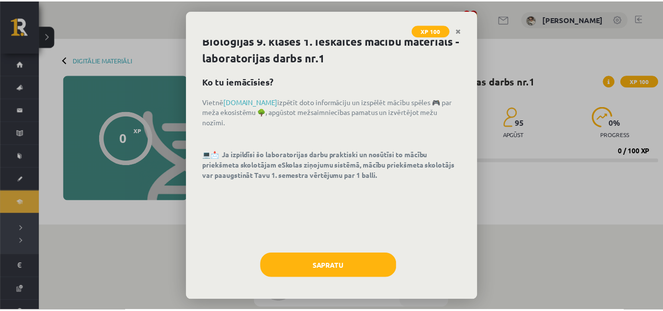
scroll to position [8, 0]
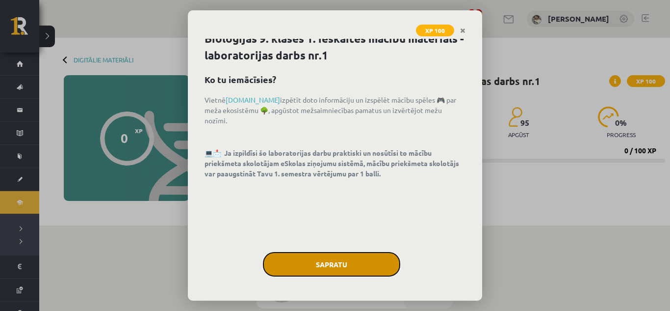
click at [331, 254] on button "Sapratu" at bounding box center [331, 264] width 137 height 25
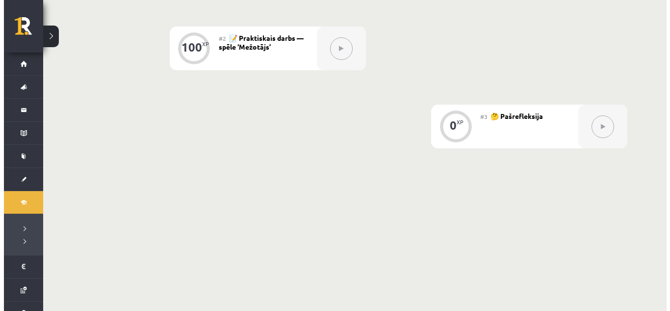
scroll to position [178, 0]
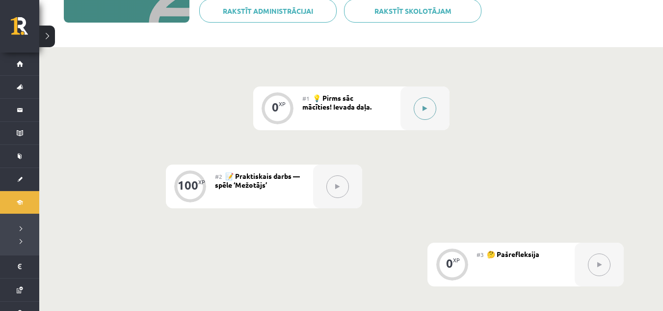
click at [421, 106] on button at bounding box center [425, 108] width 23 height 23
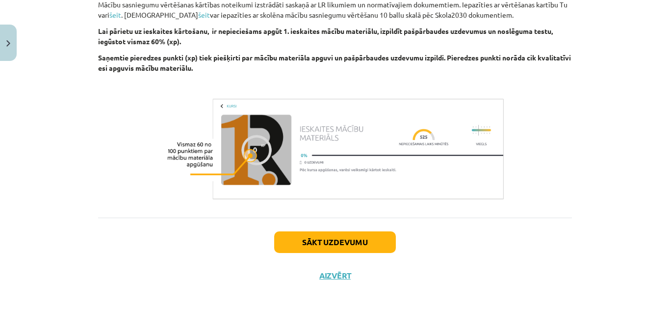
scroll to position [384, 0]
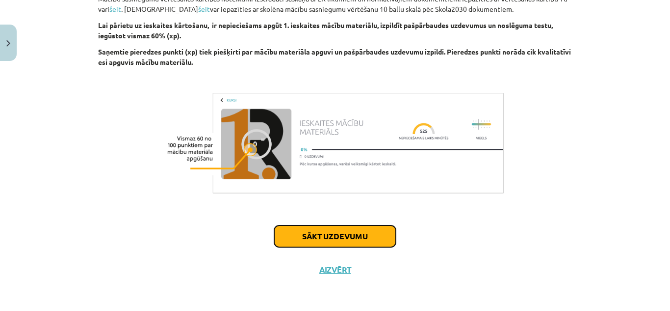
click at [380, 239] on button "Sākt uzdevumu" at bounding box center [335, 236] width 122 height 22
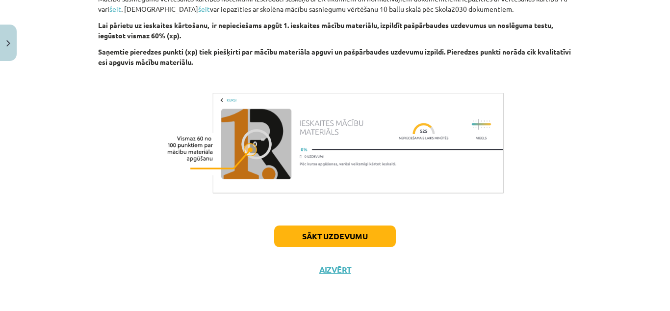
scroll to position [25, 0]
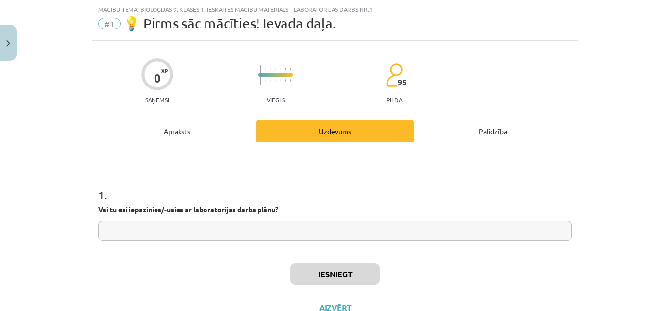
click at [139, 227] on input "text" at bounding box center [335, 230] width 474 height 20
type input "*"
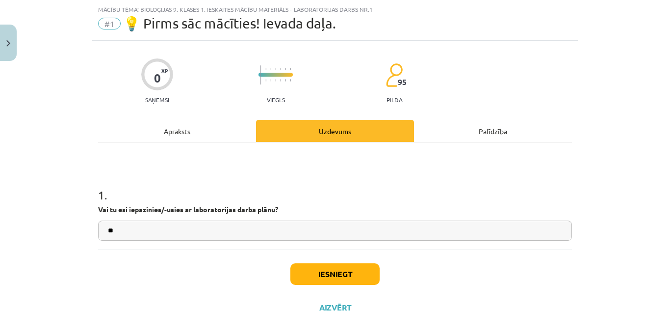
type input "**"
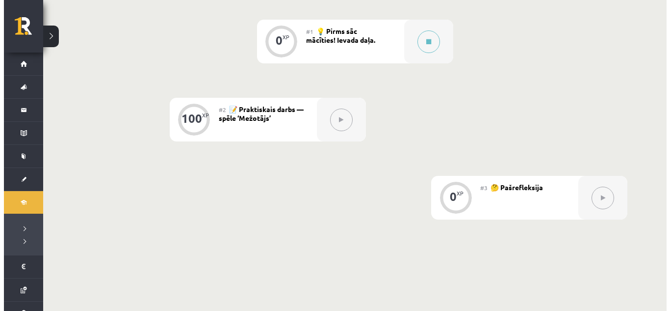
scroll to position [245, 0]
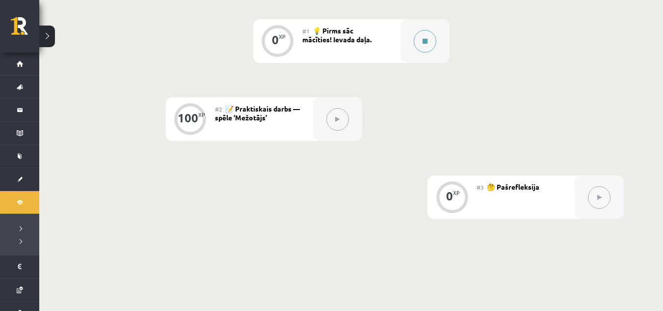
click at [414, 45] on button at bounding box center [425, 41] width 23 height 23
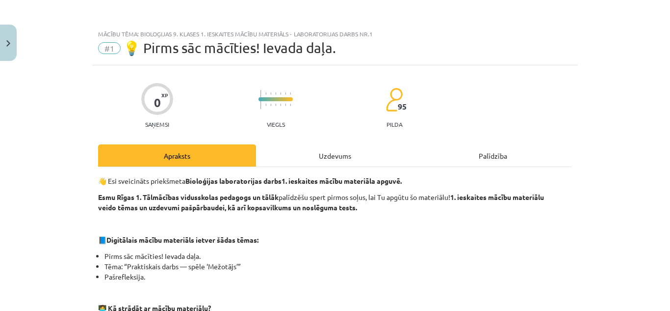
click at [364, 148] on div "Uzdevums" at bounding box center [335, 155] width 158 height 22
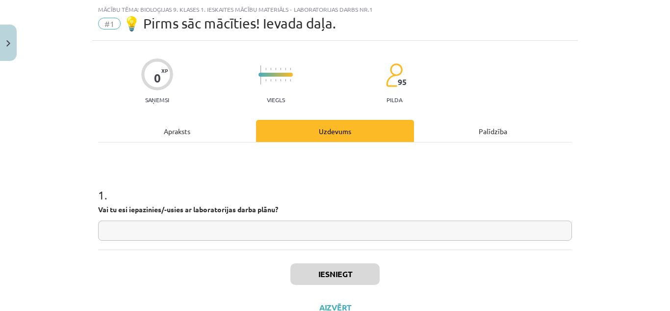
click at [364, 237] on input "text" at bounding box center [335, 230] width 474 height 20
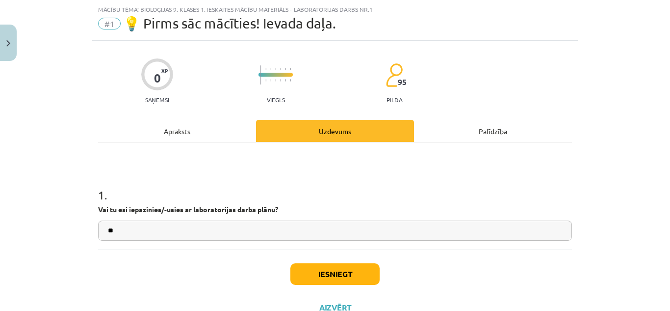
type input "**"
click at [362, 276] on button "Iesniegt" at bounding box center [334, 274] width 89 height 22
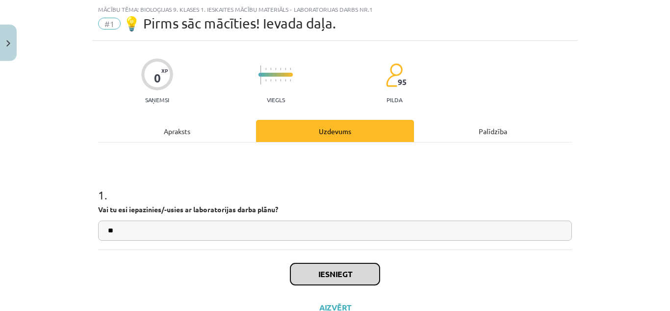
scroll to position [62, 0]
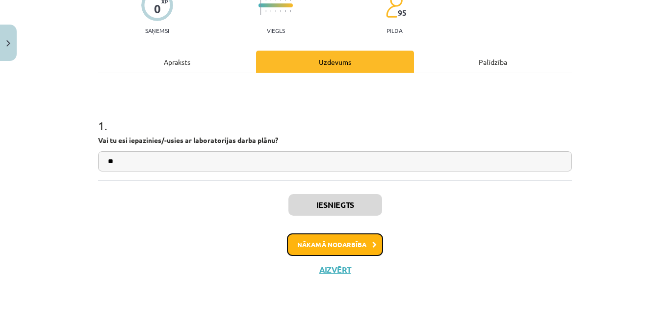
click at [364, 246] on button "Nākamā nodarbība" at bounding box center [335, 244] width 96 height 23
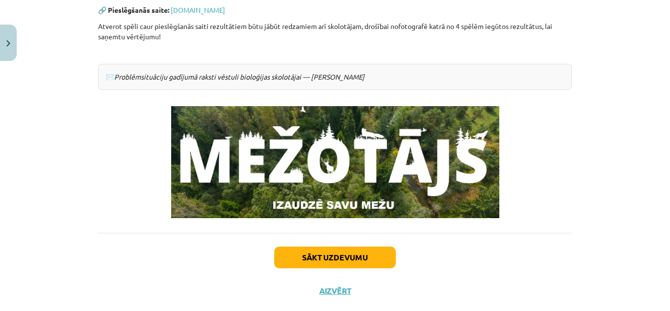
scroll to position [294, 0]
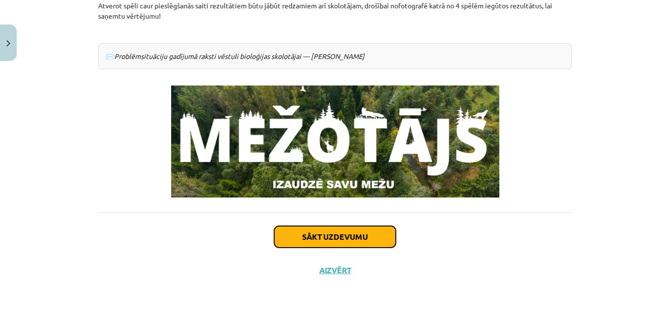
click at [376, 239] on button "Sākt uzdevumu" at bounding box center [335, 237] width 122 height 22
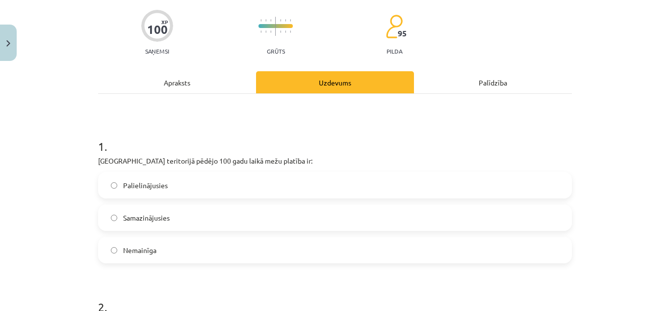
scroll to position [74, 0]
click at [534, 257] on label "Nemainīga" at bounding box center [335, 249] width 472 height 25
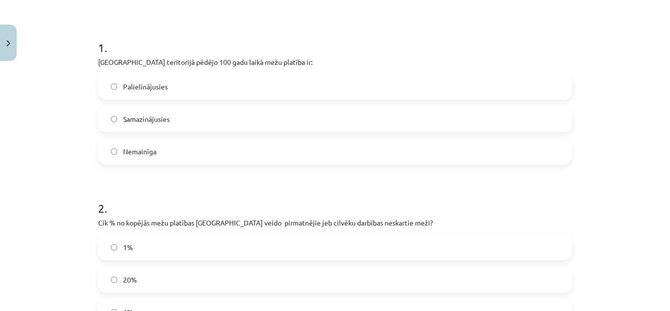
click at [293, 151] on label "Nemainīga" at bounding box center [335, 151] width 472 height 25
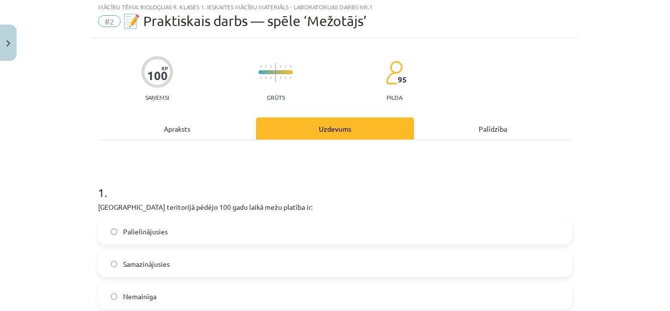
scroll to position [25, 0]
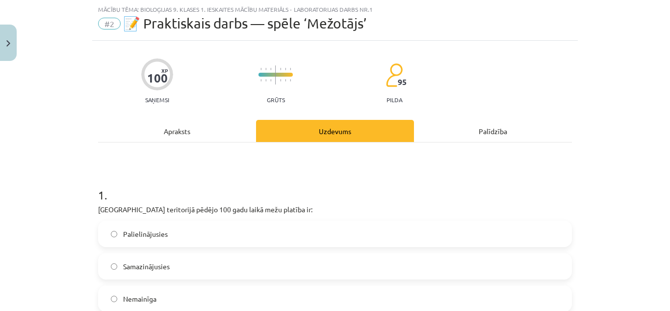
click at [104, 296] on label "Nemainīga" at bounding box center [335, 298] width 472 height 25
click at [116, 302] on label "Nemainīga" at bounding box center [335, 298] width 472 height 25
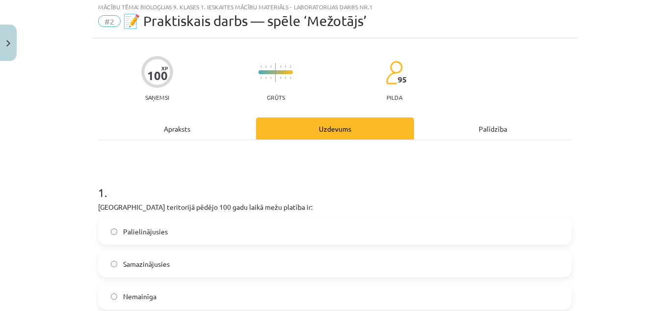
drag, startPoint x: 132, startPoint y: 290, endPoint x: 118, endPoint y: 296, distance: 14.3
click at [118, 296] on label "Nemainīga" at bounding box center [335, 296] width 472 height 25
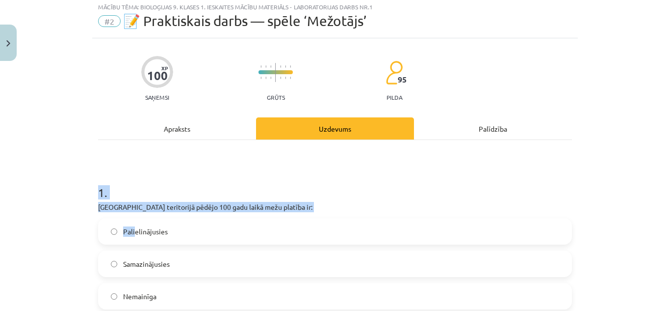
drag, startPoint x: 85, startPoint y: 180, endPoint x: 135, endPoint y: 184, distance: 50.2
click at [131, 220] on div "Mācību tēma: Bioloģijas 9. klases 1. ieskaites mācību materiāls - laboratorijas…" at bounding box center [335, 155] width 670 height 311
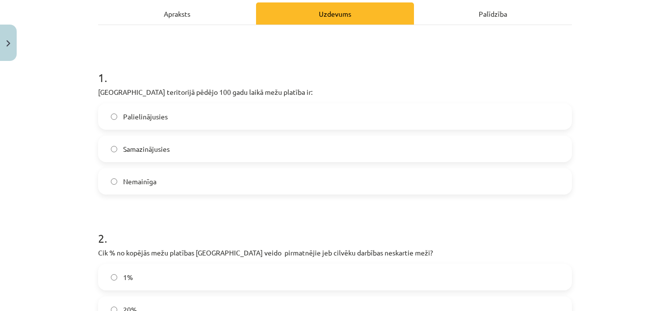
scroll to position [125, 0]
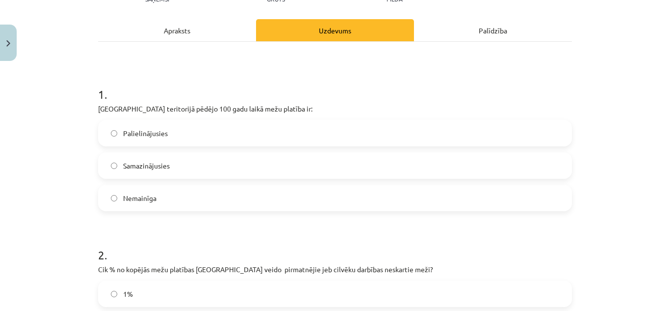
drag, startPoint x: 164, startPoint y: 131, endPoint x: 166, endPoint y: 142, distance: 11.5
click at [164, 130] on label "Palielinājusies" at bounding box center [335, 133] width 472 height 25
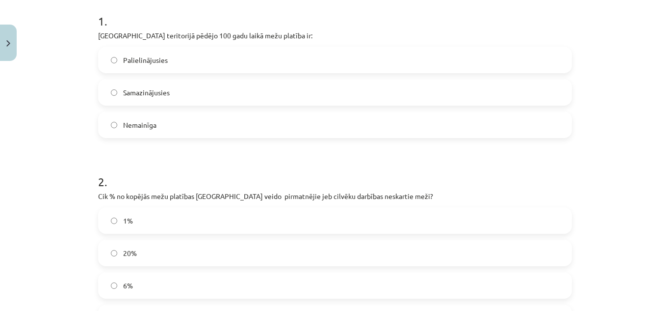
scroll to position [272, 0]
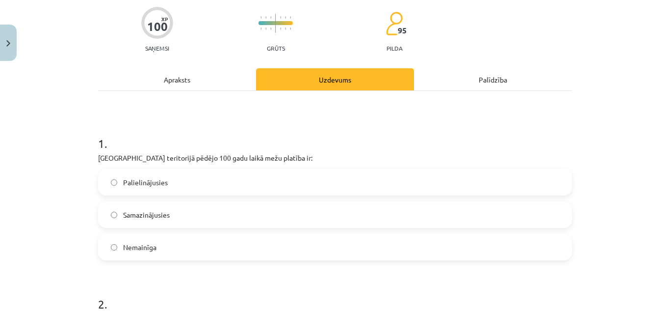
click at [198, 80] on div "Apraksts" at bounding box center [177, 79] width 158 height 22
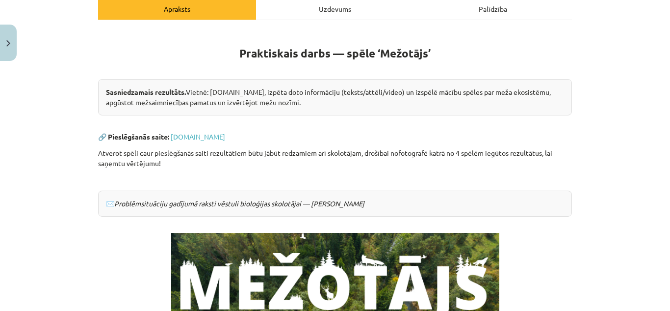
scroll to position [147, 0]
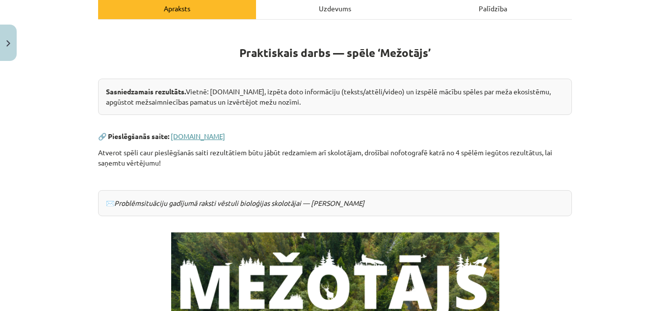
click at [185, 133] on link "[DOMAIN_NAME]" at bounding box center [198, 136] width 54 height 9
